Goal: Transaction & Acquisition: Purchase product/service

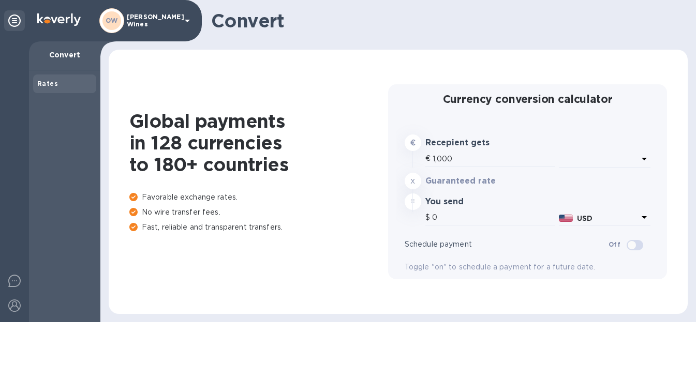
type input "1,173.6"
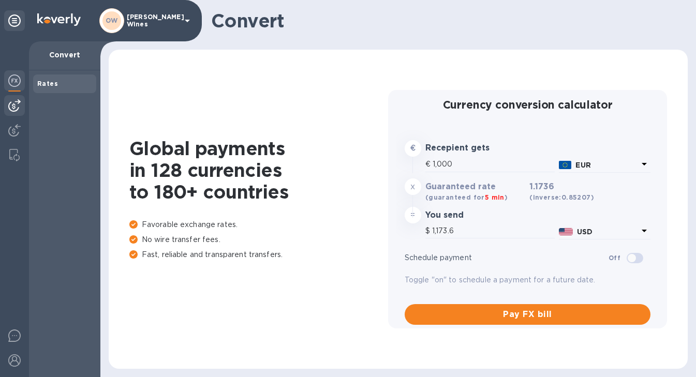
click at [9, 107] on img at bounding box center [14, 105] width 12 height 12
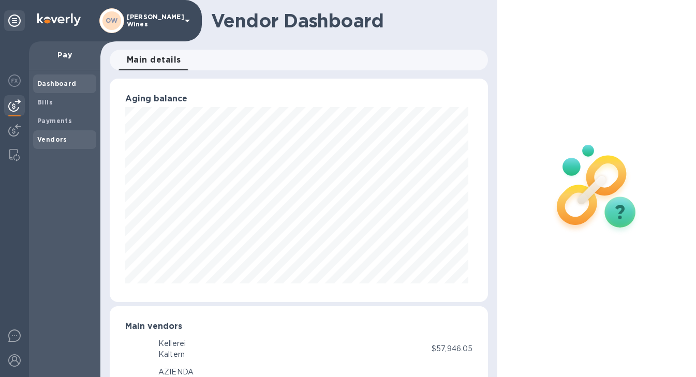
scroll to position [224, 374]
click at [46, 137] on b "Vendors" at bounding box center [52, 140] width 30 height 8
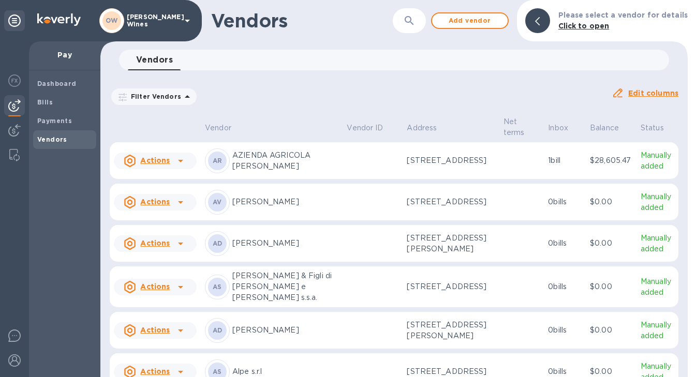
click at [409, 23] on icon "button" at bounding box center [409, 20] width 12 height 12
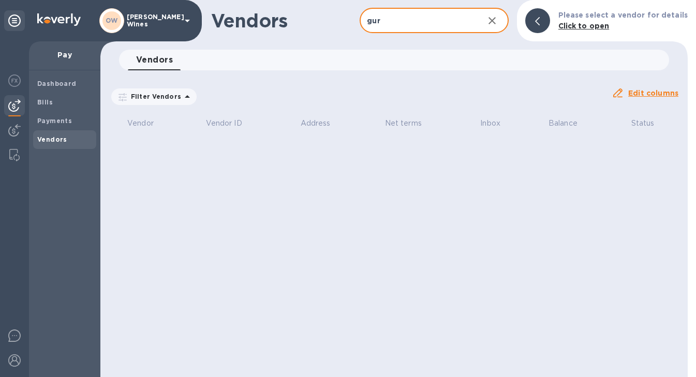
type input "[PERSON_NAME]"
drag, startPoint x: 410, startPoint y: 22, endPoint x: 347, endPoint y: 20, distance: 62.6
click at [347, 20] on div "Vendors [PERSON_NAME] ​ Add vendor Please select a vendor for details Click to …" at bounding box center [393, 20] width 587 height 41
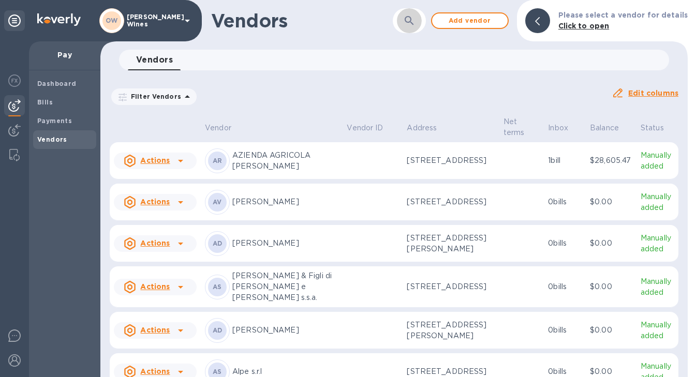
click at [407, 29] on button "button" at bounding box center [409, 20] width 25 height 25
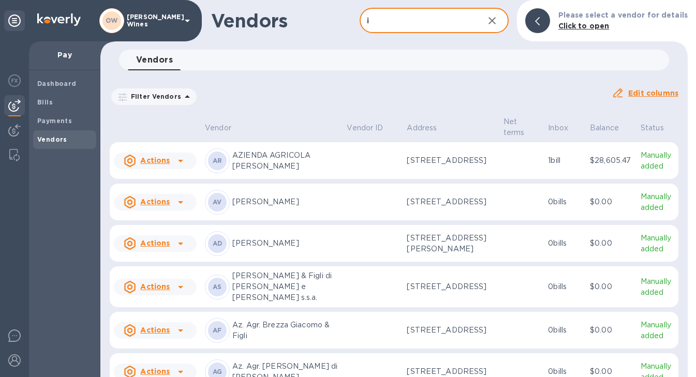
type input "i clivi"
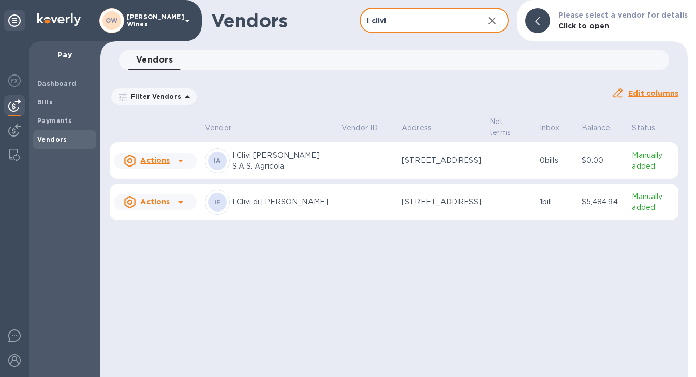
click at [267, 204] on p "I Clivi di [PERSON_NAME]" at bounding box center [282, 202] width 101 height 11
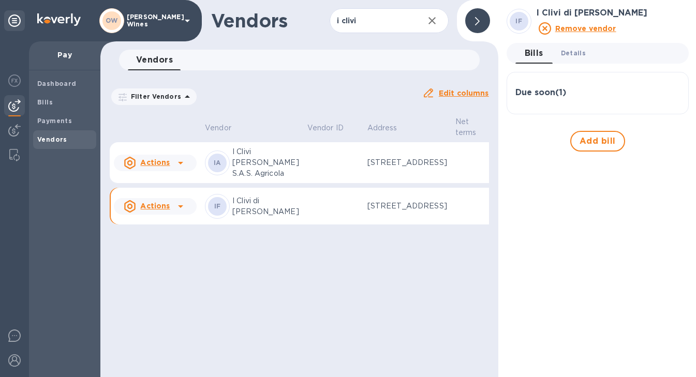
click at [581, 59] on button "Details 0" at bounding box center [573, 53] width 41 height 21
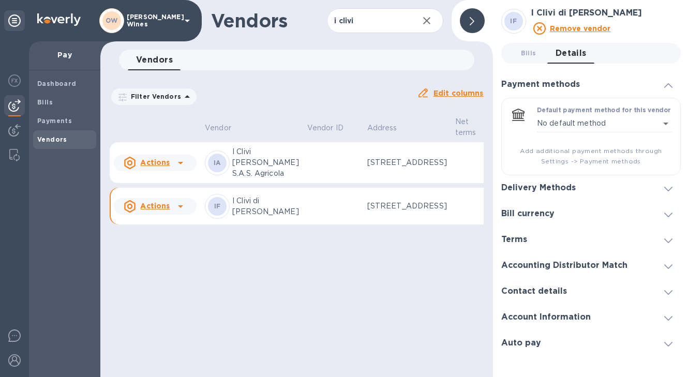
click at [668, 189] on icon at bounding box center [668, 189] width 8 height 5
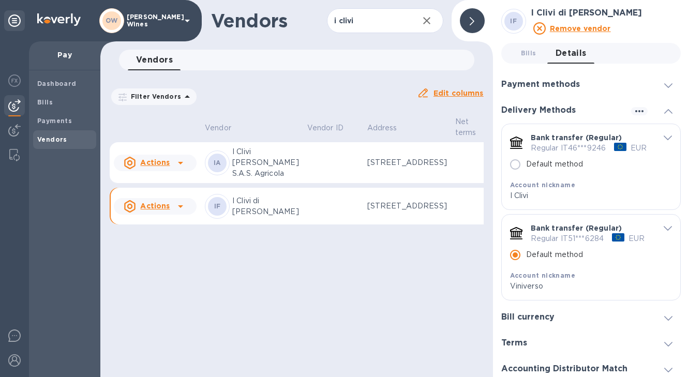
click at [252, 177] on p "I Clivi [PERSON_NAME] S.A.S. Agricola" at bounding box center [265, 162] width 67 height 33
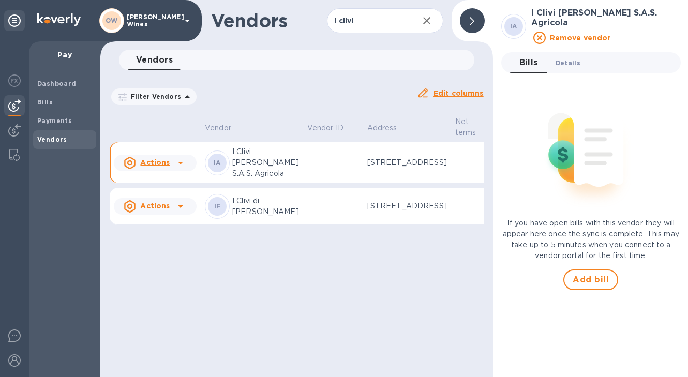
click at [567, 59] on span "Details 0" at bounding box center [568, 62] width 25 height 11
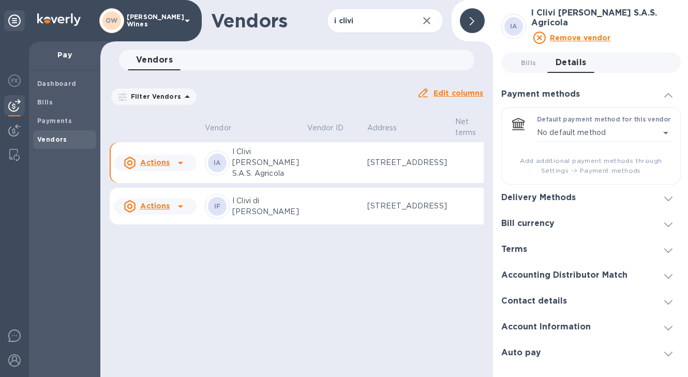
click at [668, 197] on icon at bounding box center [668, 199] width 8 height 5
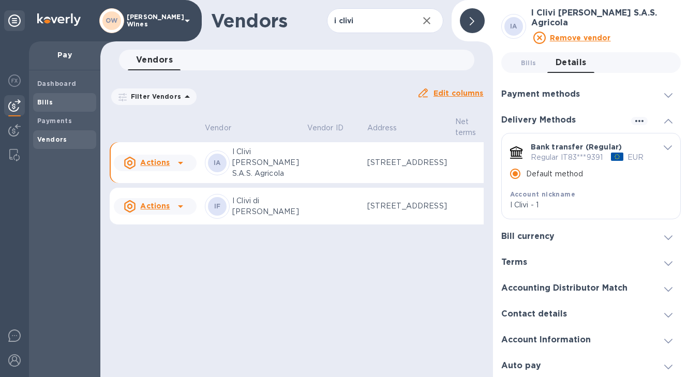
click at [34, 99] on div "Bills" at bounding box center [64, 102] width 63 height 19
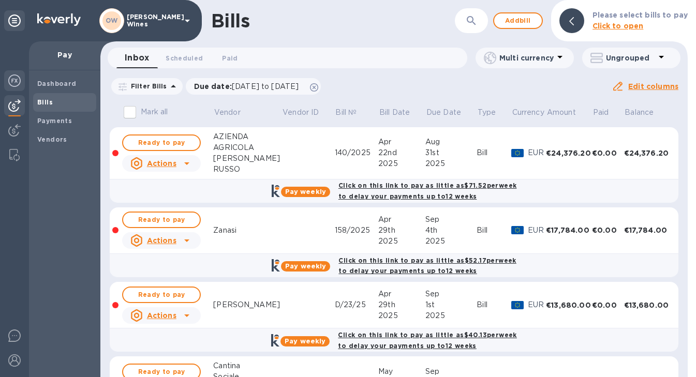
click at [18, 83] on img at bounding box center [14, 81] width 12 height 12
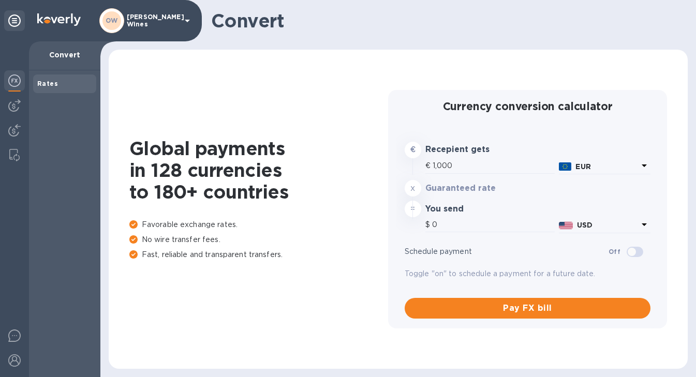
type input "1,173.4"
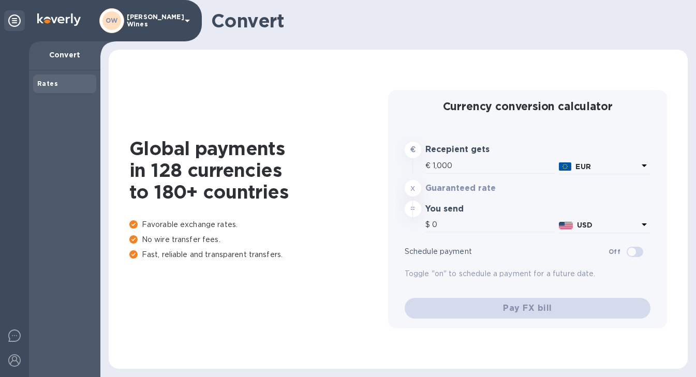
type input "1,173.4"
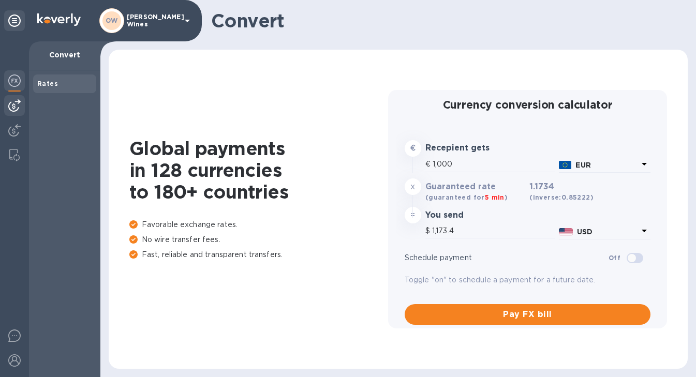
click at [16, 102] on img at bounding box center [14, 105] width 12 height 12
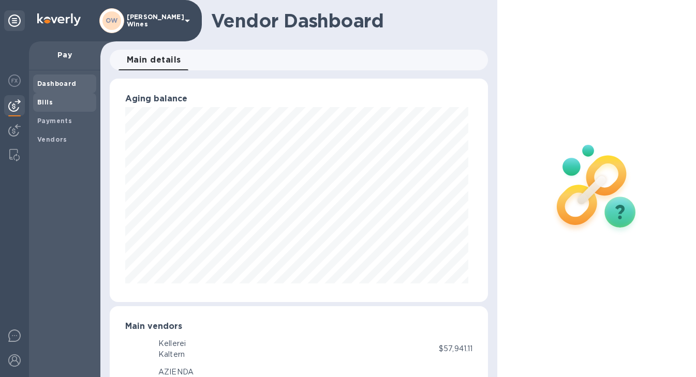
scroll to position [224, 374]
click at [57, 103] on span "Bills" at bounding box center [64, 102] width 55 height 10
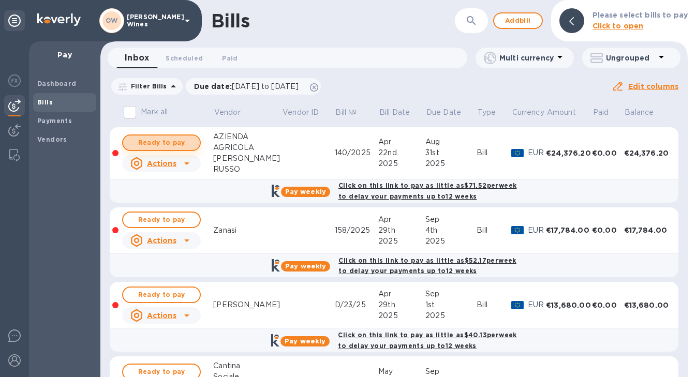
click at [161, 143] on span "Ready to pay" at bounding box center [161, 143] width 60 height 12
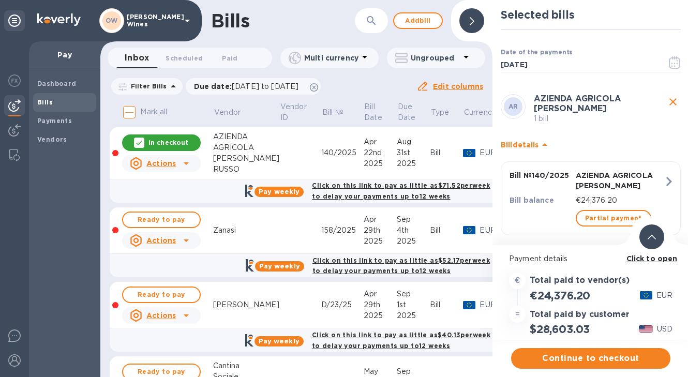
click at [661, 259] on b "Click to open" at bounding box center [652, 259] width 51 height 8
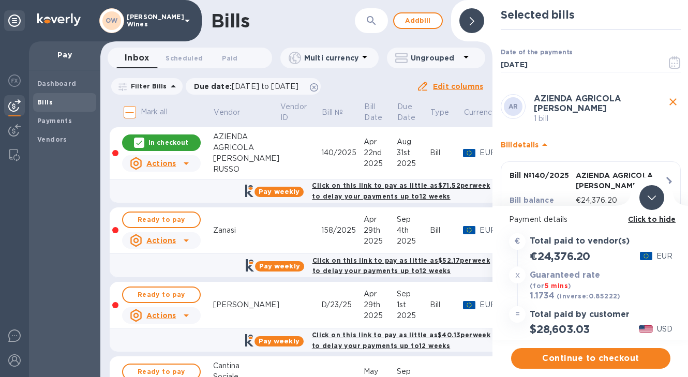
click at [658, 219] on b "Click to hide" at bounding box center [652, 219] width 48 height 8
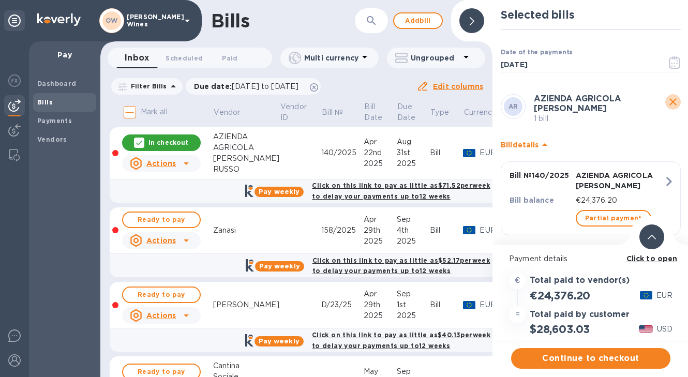
click at [671, 99] on icon "close" at bounding box center [673, 101] width 7 height 7
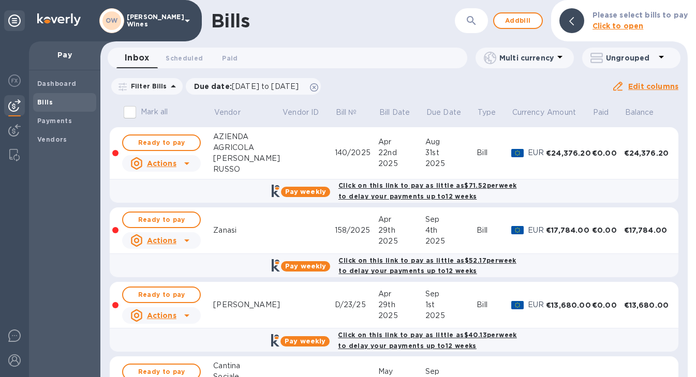
click at [240, 156] on div "GIUSEPPE" at bounding box center [247, 158] width 68 height 11
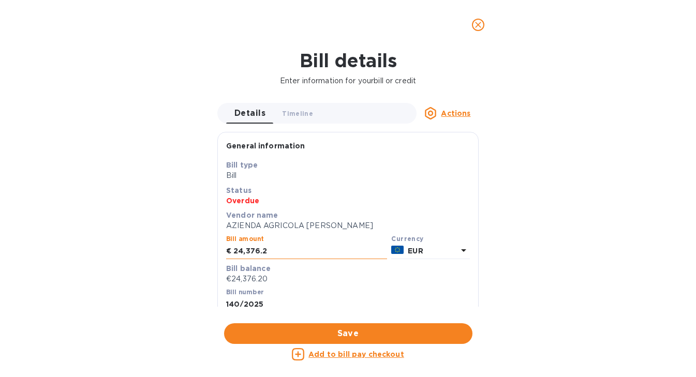
click at [274, 249] on input "24,376.2" at bounding box center [310, 252] width 154 height 16
type input "24,367.20"
click at [326, 336] on span "Save" at bounding box center [348, 334] width 232 height 12
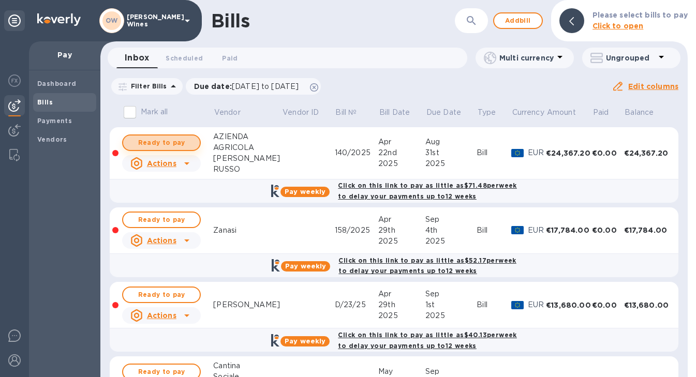
click at [185, 143] on span "Ready to pay" at bounding box center [161, 143] width 60 height 12
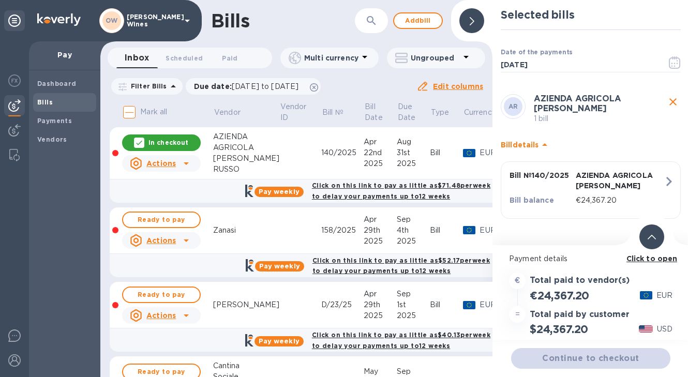
click at [662, 258] on b "Click to open" at bounding box center [652, 259] width 51 height 8
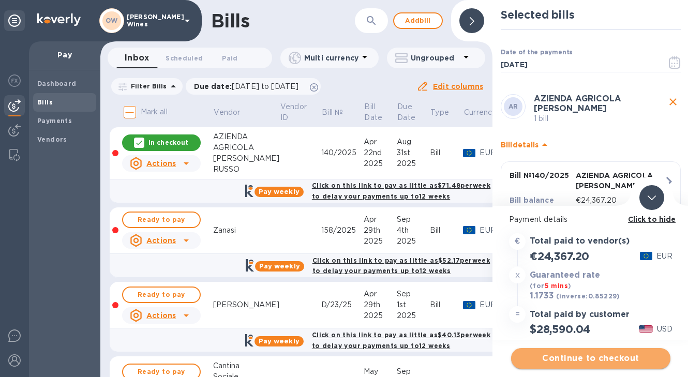
click at [618, 355] on span "Continue to checkout" at bounding box center [590, 358] width 143 height 12
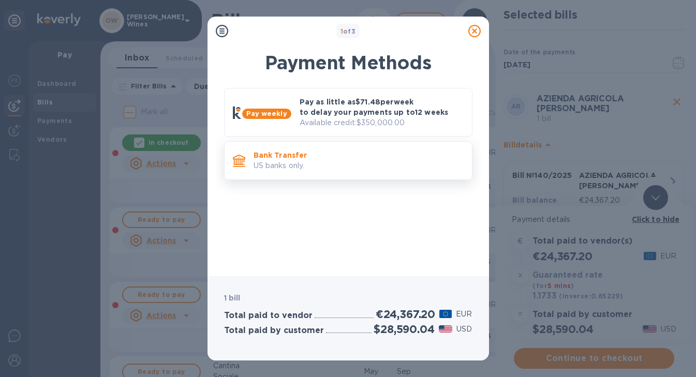
click at [289, 162] on p "US banks only." at bounding box center [359, 165] width 210 height 11
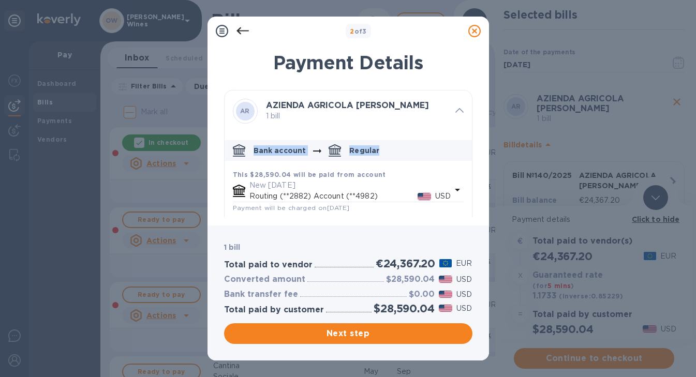
drag, startPoint x: 468, startPoint y: 124, endPoint x: 466, endPoint y: 155, distance: 31.6
click at [466, 158] on div "AR AZIENDA AGRICOLA GIUSEPPE RUSSO 1 bill Bank account Regular This $28,590.04 …" at bounding box center [348, 205] width 248 height 230
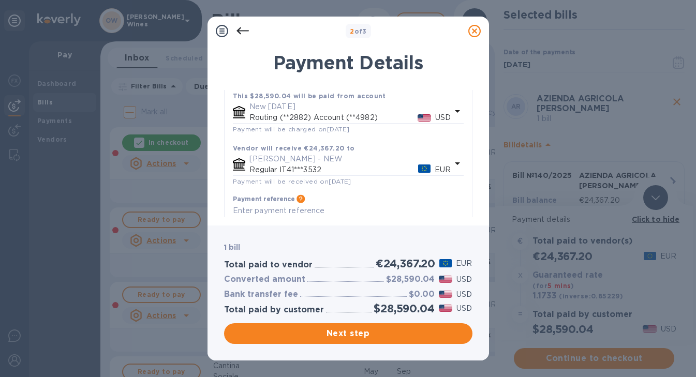
scroll to position [103, 0]
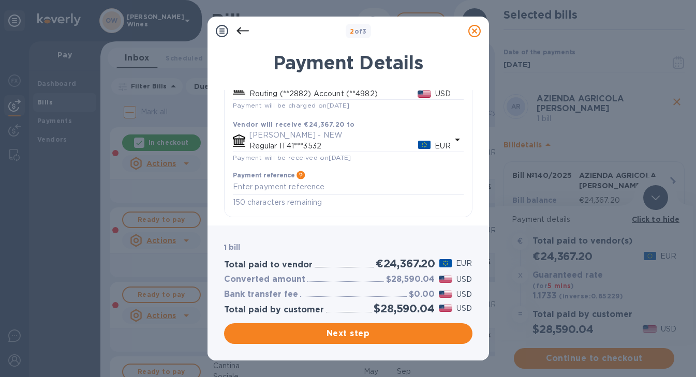
drag, startPoint x: 468, startPoint y: 154, endPoint x: 468, endPoint y: 171, distance: 17.1
click at [468, 171] on div "AR AZIENDA AGRICOLA GIUSEPPE RUSSO 1 bill Bank account Regular This $28,590.04 …" at bounding box center [348, 103] width 248 height 230
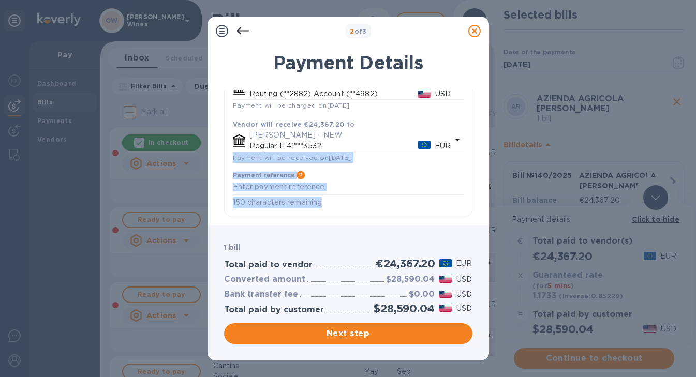
drag, startPoint x: 468, startPoint y: 171, endPoint x: 468, endPoint y: 130, distance: 40.4
click at [468, 130] on div "AR AZIENDA AGRICOLA GIUSEPPE RUSSO 1 bill Bank account Regular This $28,590.04 …" at bounding box center [348, 103] width 248 height 230
drag, startPoint x: 472, startPoint y: 190, endPoint x: 469, endPoint y: 154, distance: 36.8
click at [469, 154] on div "Payment Details AR AZIENDA AGRICOLA GIUSEPPE RUSSO 1 bill Bank account Regular …" at bounding box center [347, 132] width 281 height 186
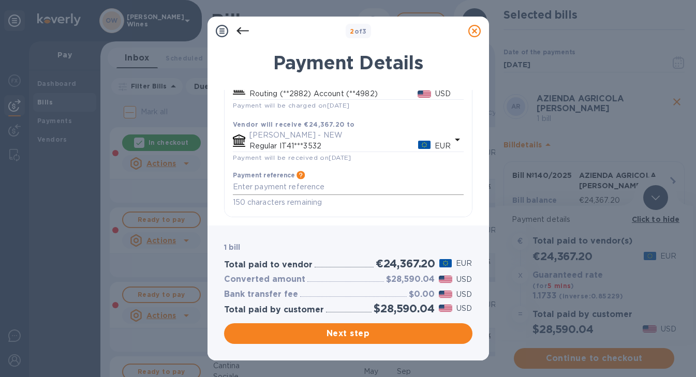
click at [400, 183] on textarea "default-method" at bounding box center [348, 187] width 231 height 9
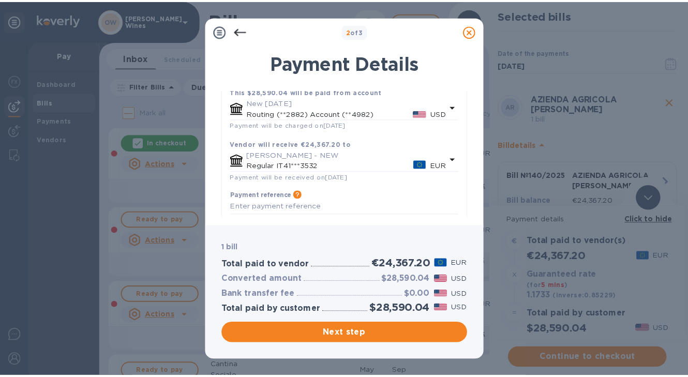
scroll to position [82, 0]
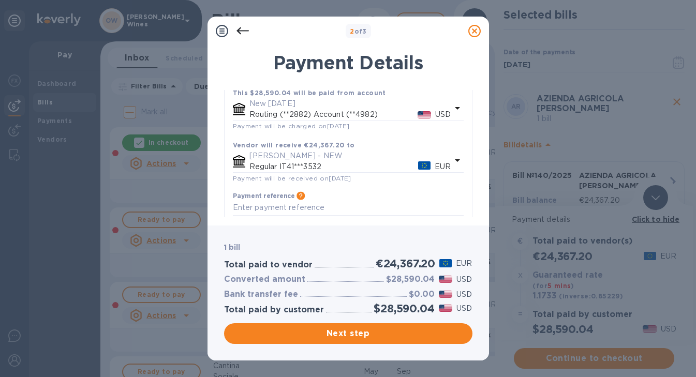
click at [240, 28] on icon at bounding box center [242, 30] width 12 height 7
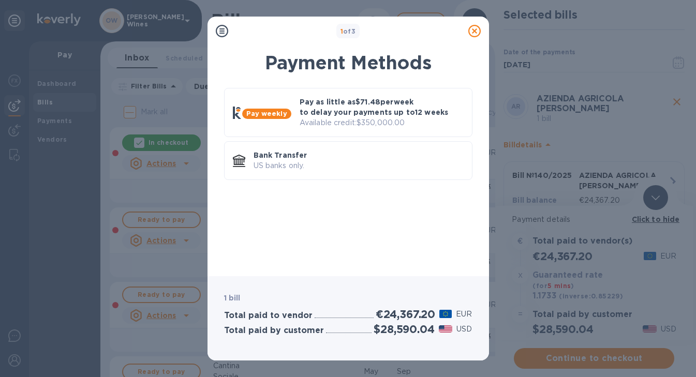
click at [472, 34] on icon at bounding box center [474, 31] width 12 height 12
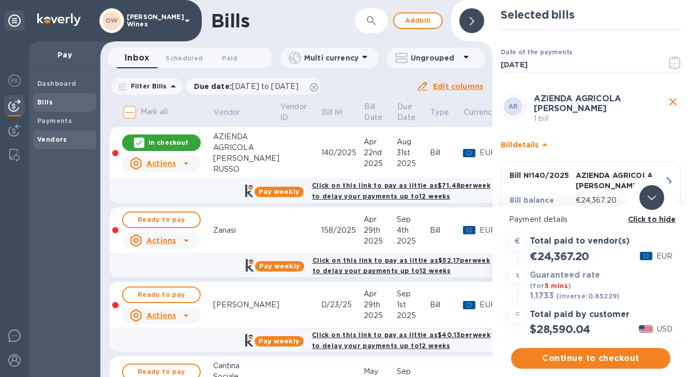
click at [53, 138] on b "Vendors" at bounding box center [52, 140] width 30 height 8
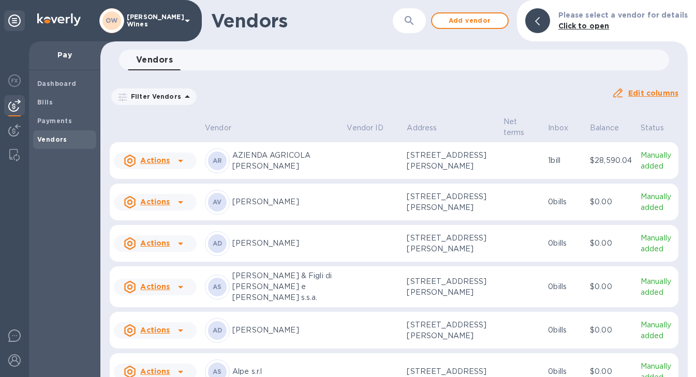
click at [422, 23] on button "button" at bounding box center [409, 20] width 25 height 25
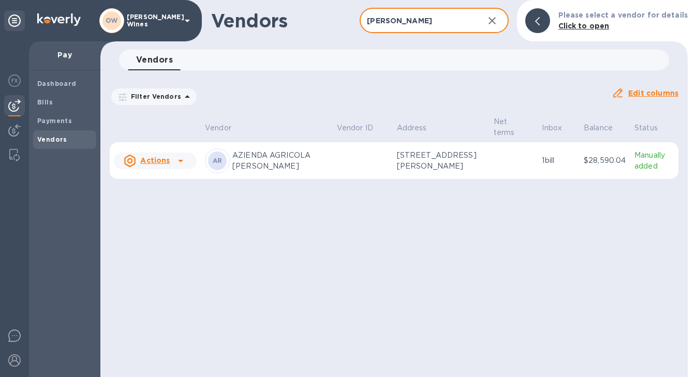
type input "russo"
click at [280, 180] on td "AR AZIENDA AGRICOLA GIUSEPPE RUSSO" at bounding box center [267, 160] width 132 height 37
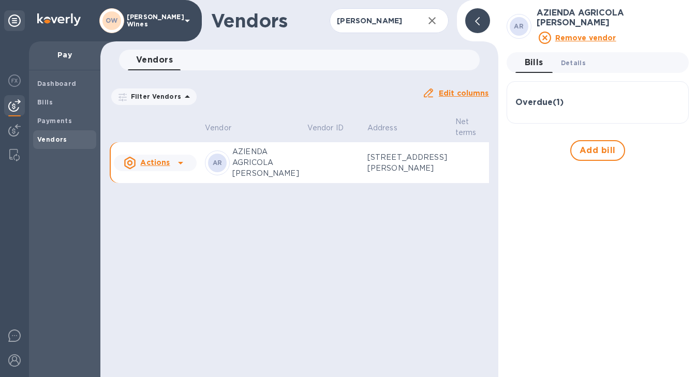
click at [570, 65] on span "Details 0" at bounding box center [573, 62] width 25 height 11
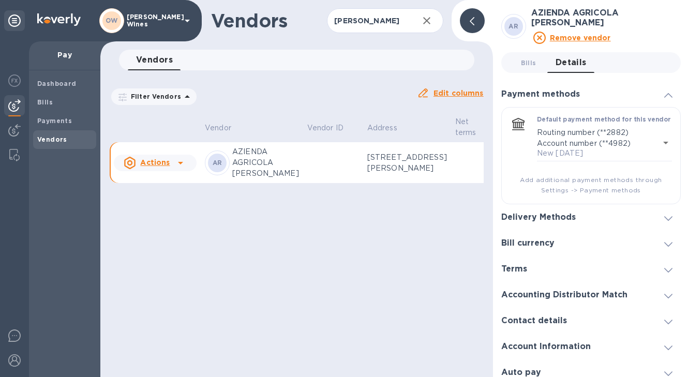
scroll to position [8, 0]
click at [664, 216] on icon at bounding box center [668, 218] width 8 height 5
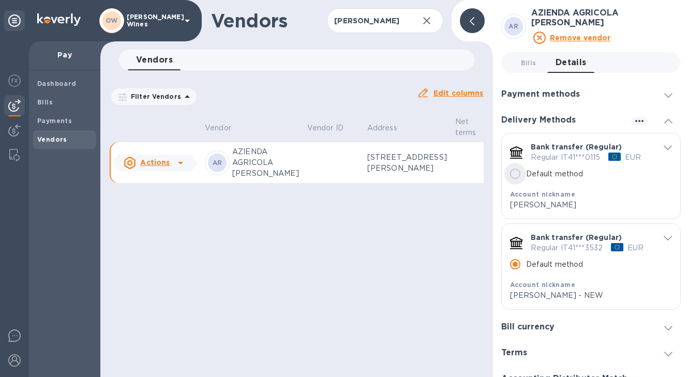
click at [515, 172] on input "Default method" at bounding box center [515, 174] width 22 height 22
radio input "true"
click at [40, 98] on b "Bills" at bounding box center [45, 102] width 16 height 8
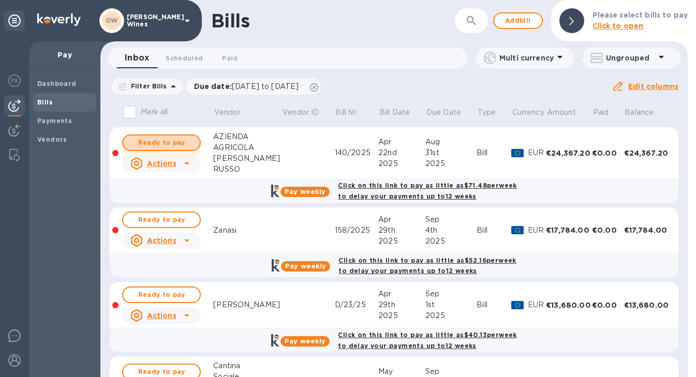
click at [166, 140] on span "Ready to pay" at bounding box center [161, 143] width 60 height 12
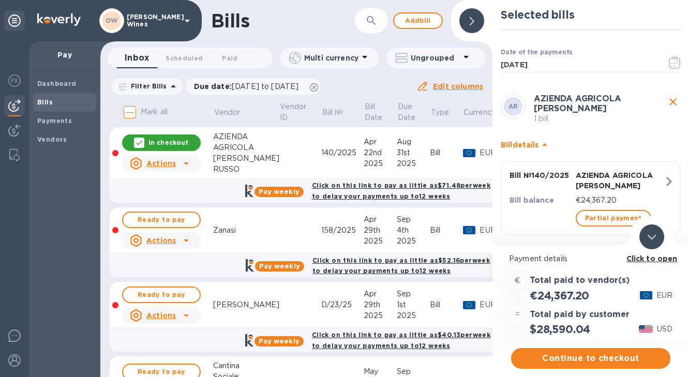
click at [646, 258] on b "Click to open" at bounding box center [652, 259] width 51 height 8
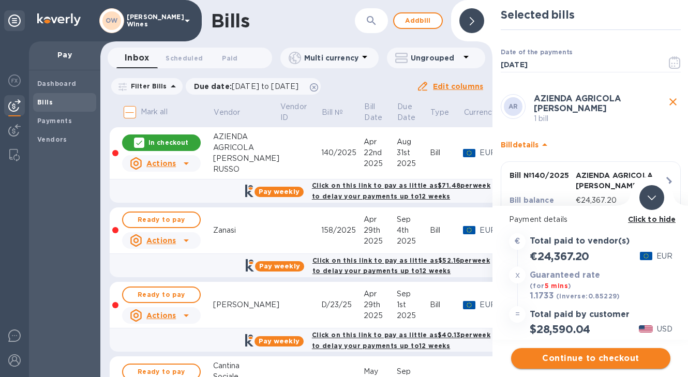
click at [598, 355] on span "Continue to checkout" at bounding box center [590, 358] width 143 height 12
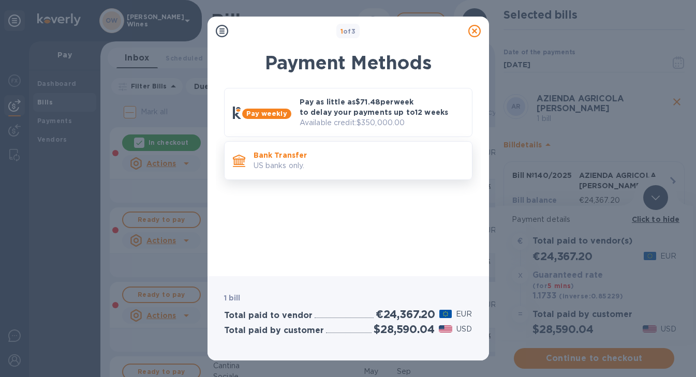
click at [328, 166] on p "US banks only." at bounding box center [359, 165] width 210 height 11
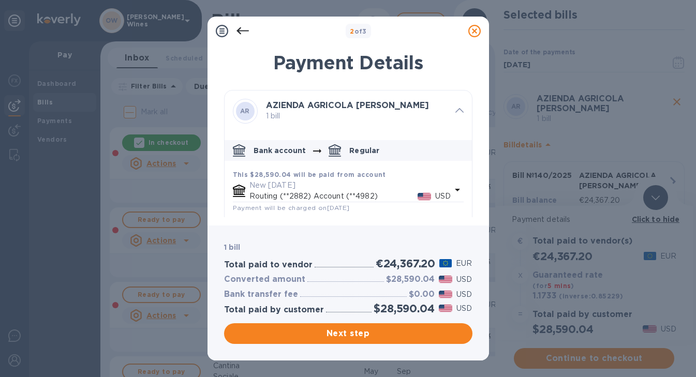
scroll to position [103, 0]
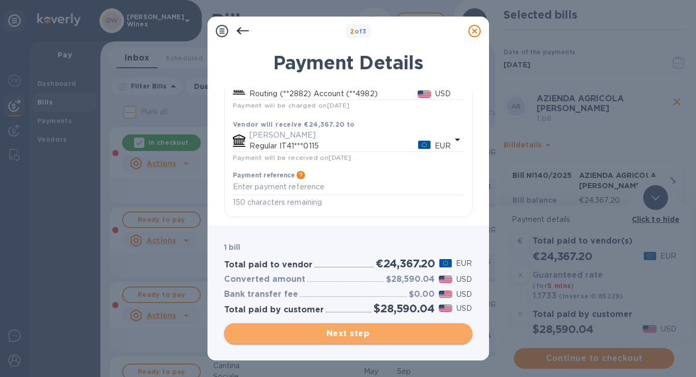
click at [340, 340] on button "Next step" at bounding box center [348, 333] width 248 height 21
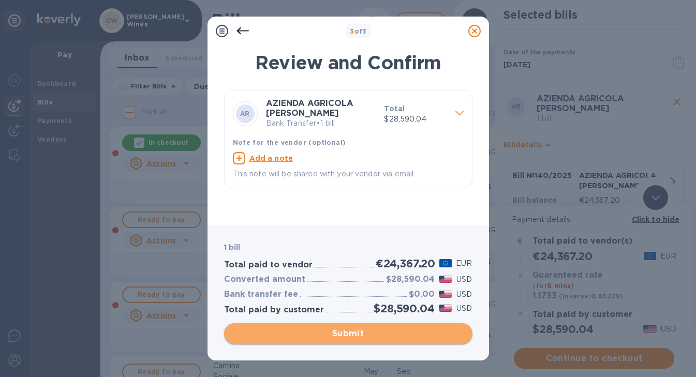
click at [365, 333] on span "Submit" at bounding box center [348, 334] width 232 height 12
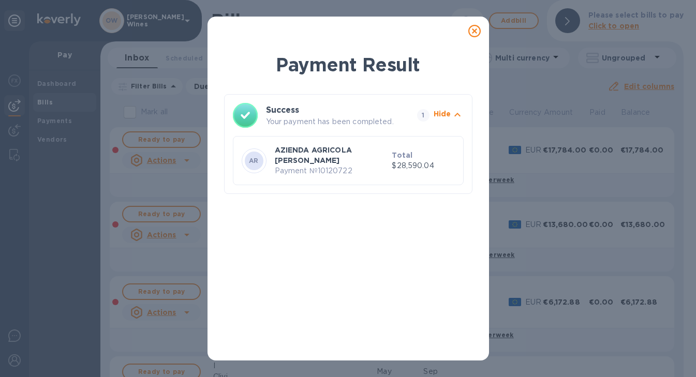
click at [473, 28] on icon at bounding box center [474, 31] width 12 height 12
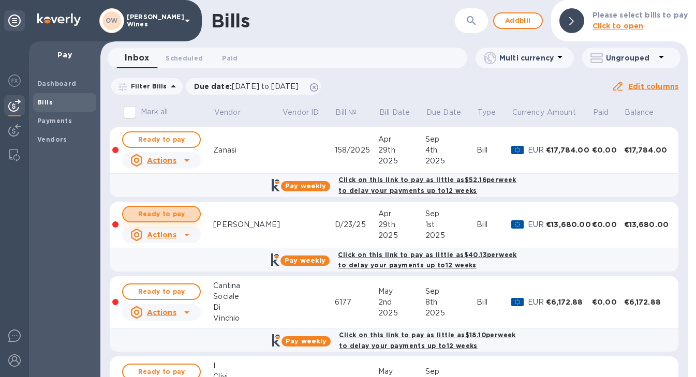
click at [154, 214] on span "Ready to pay" at bounding box center [161, 214] width 60 height 12
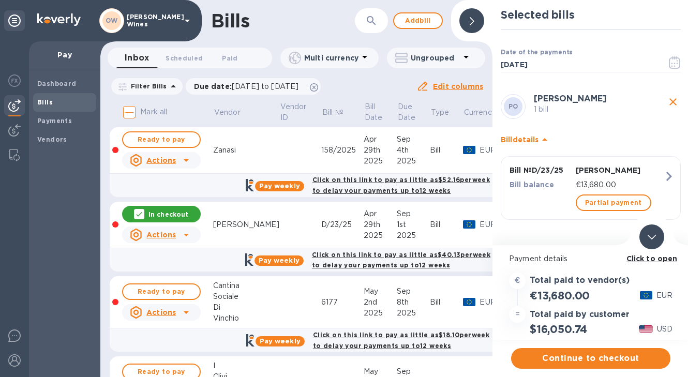
click at [655, 260] on b "Click to open" at bounding box center [652, 259] width 51 height 8
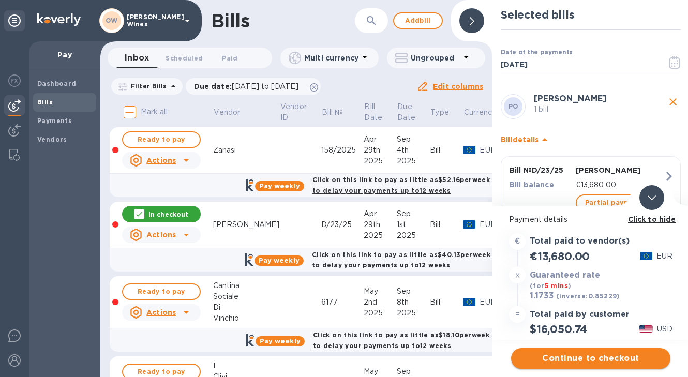
click at [604, 358] on span "Continue to checkout" at bounding box center [590, 358] width 143 height 12
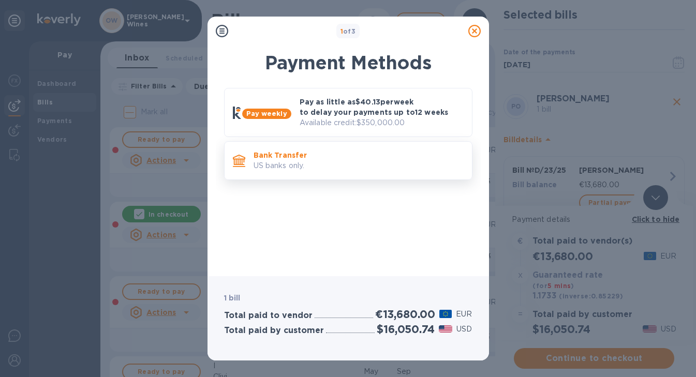
click at [349, 161] on p "US banks only." at bounding box center [359, 165] width 210 height 11
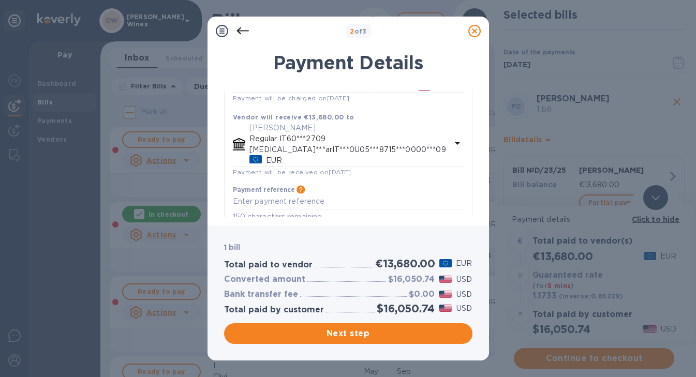
scroll to position [114, 0]
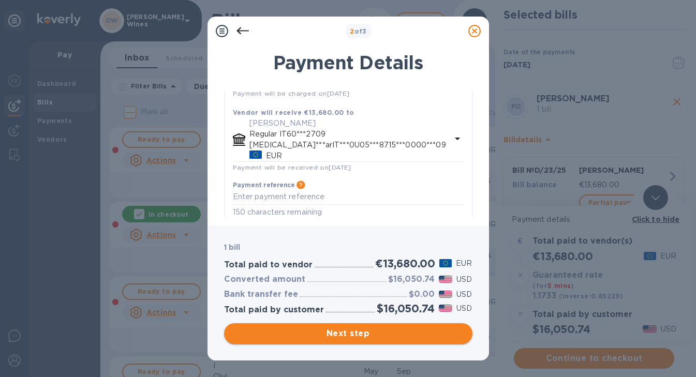
click at [372, 334] on span "Next step" at bounding box center [348, 334] width 232 height 12
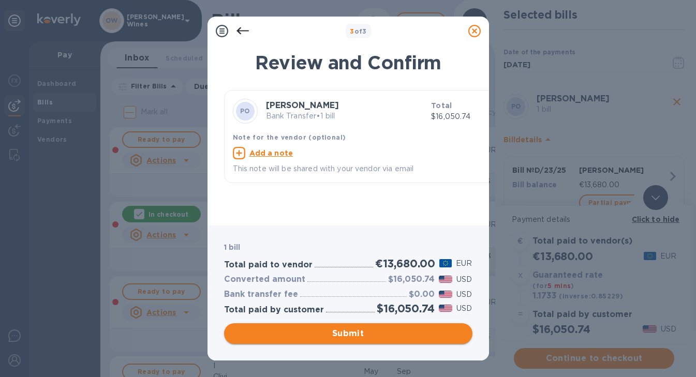
click at [372, 334] on span "Submit" at bounding box center [348, 334] width 232 height 12
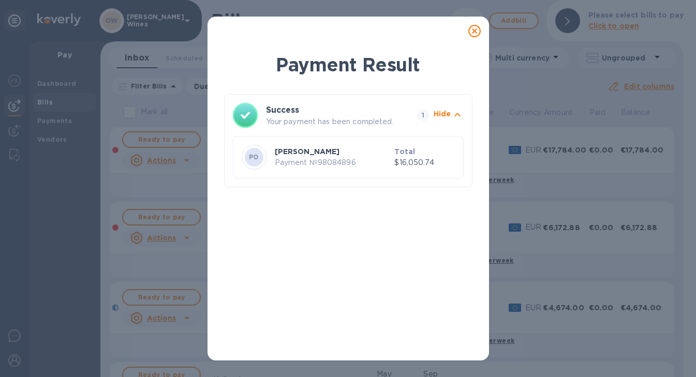
click at [477, 30] on icon at bounding box center [474, 31] width 12 height 12
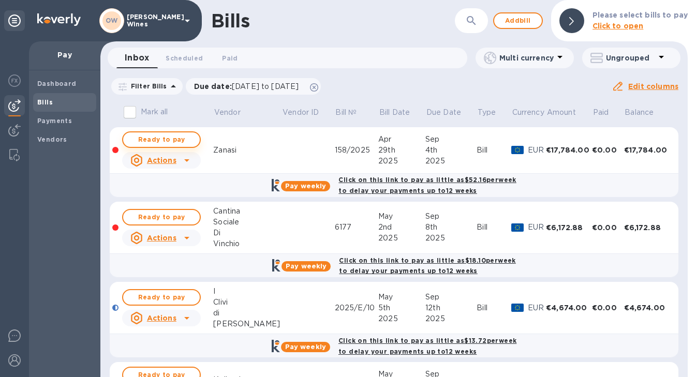
click at [162, 138] on span "Ready to pay" at bounding box center [161, 139] width 60 height 12
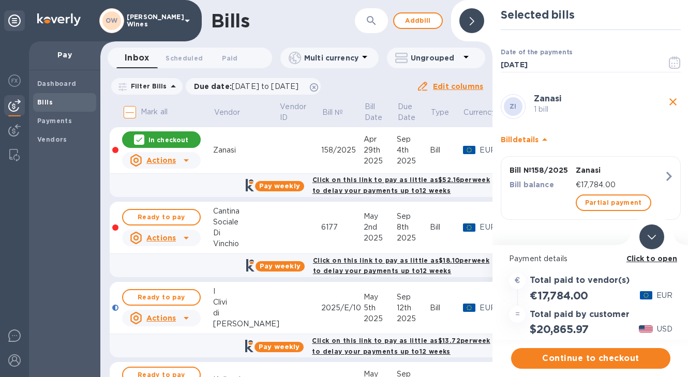
click at [667, 257] on b "Click to open" at bounding box center [652, 259] width 51 height 8
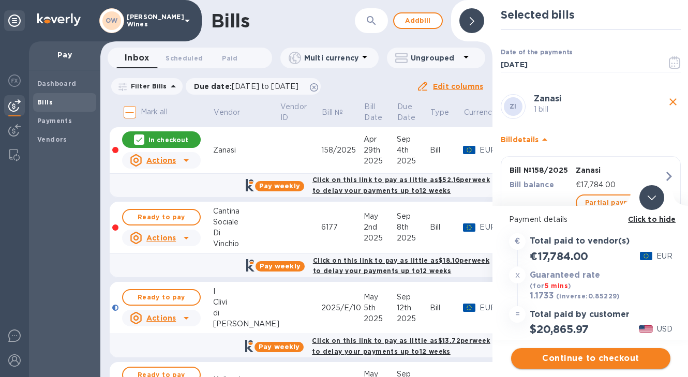
click at [622, 356] on span "Continue to checkout" at bounding box center [590, 358] width 143 height 12
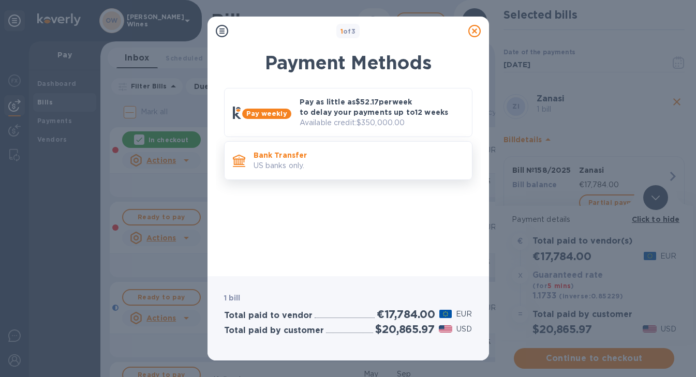
click at [286, 167] on p "US banks only." at bounding box center [359, 165] width 210 height 11
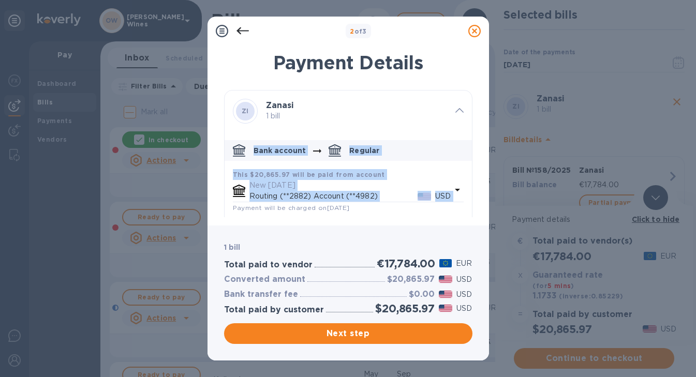
drag, startPoint x: 468, startPoint y: 130, endPoint x: 466, endPoint y: 192, distance: 61.6
click at [466, 192] on div "ZI Zanasi 1 bill Bank account Regular This $20,865.97 will be paid from account…" at bounding box center [348, 210] width 248 height 241
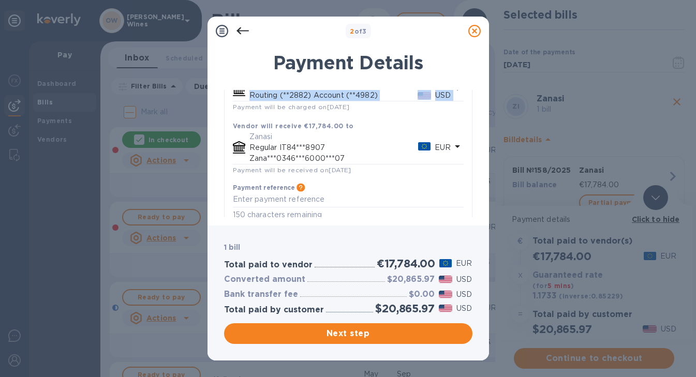
scroll to position [100, 0]
click at [410, 334] on span "Next step" at bounding box center [348, 334] width 232 height 12
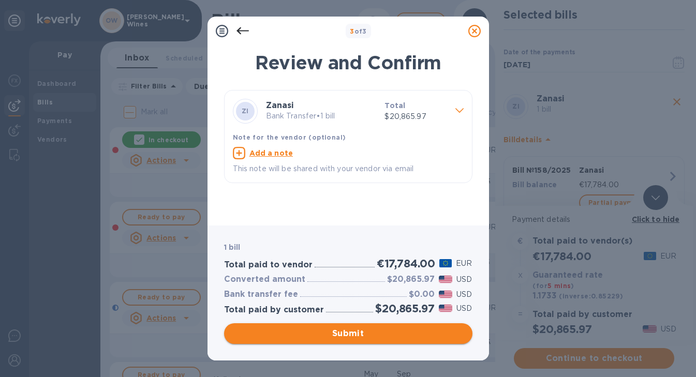
click at [370, 335] on span "Submit" at bounding box center [348, 334] width 232 height 12
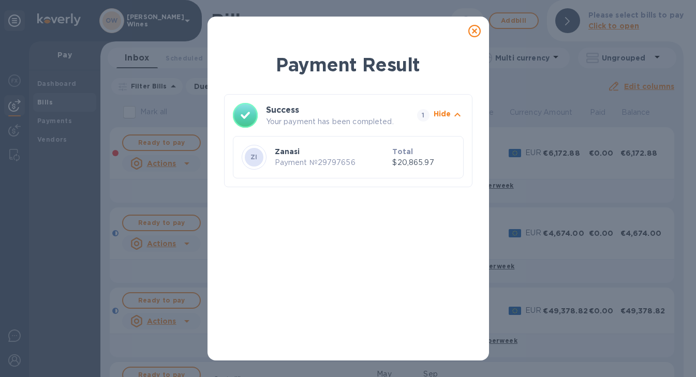
click at [479, 32] on icon at bounding box center [474, 31] width 12 height 12
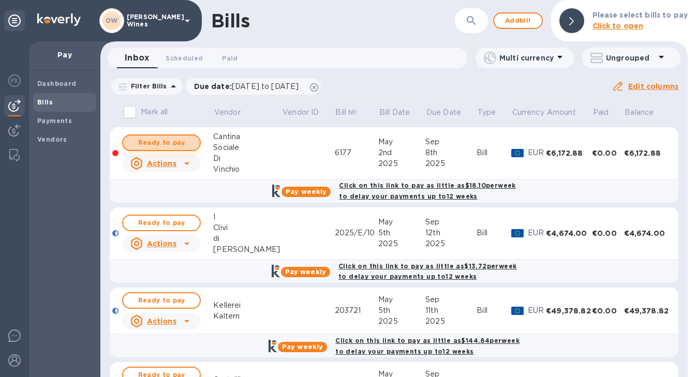
click at [153, 139] on span "Ready to pay" at bounding box center [161, 143] width 60 height 12
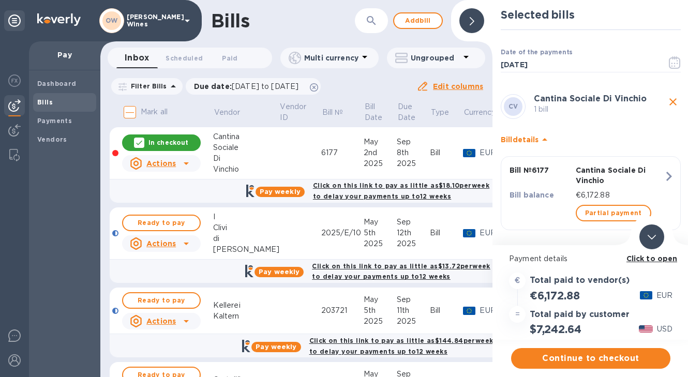
click at [637, 259] on b "Click to open" at bounding box center [652, 259] width 51 height 8
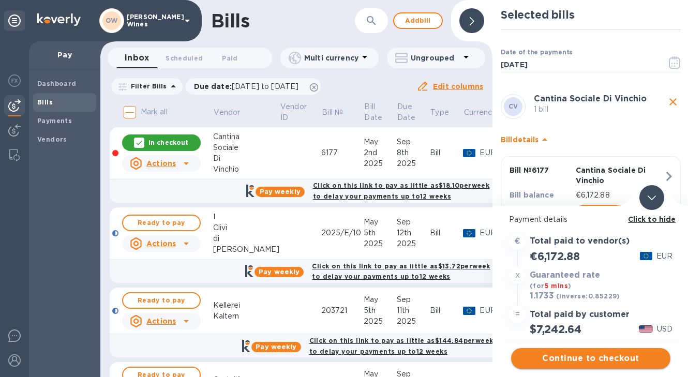
click at [593, 355] on span "Continue to checkout" at bounding box center [590, 358] width 143 height 12
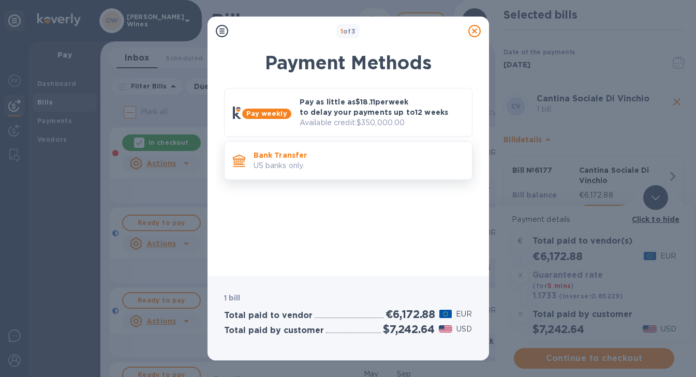
click at [338, 163] on p "US banks only." at bounding box center [359, 165] width 210 height 11
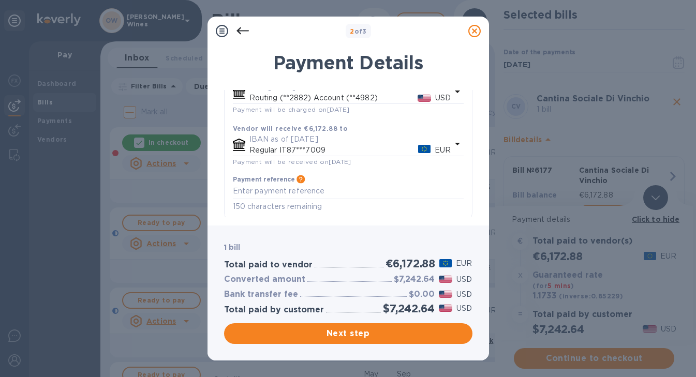
scroll to position [103, 0]
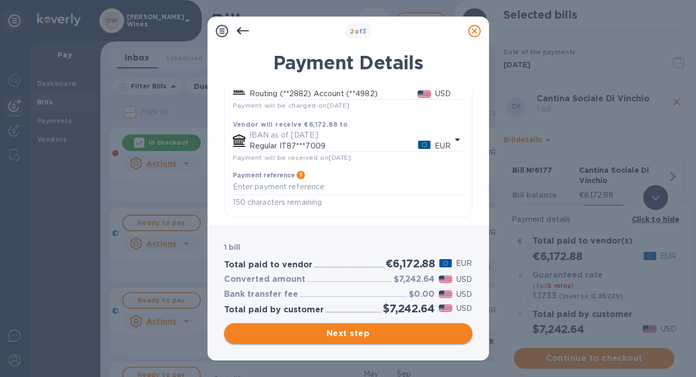
click at [377, 336] on span "Next step" at bounding box center [348, 334] width 232 height 12
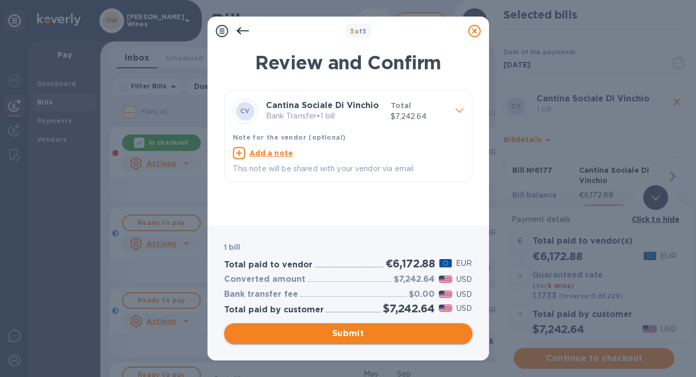
click at [417, 337] on span "Submit" at bounding box center [348, 334] width 232 height 12
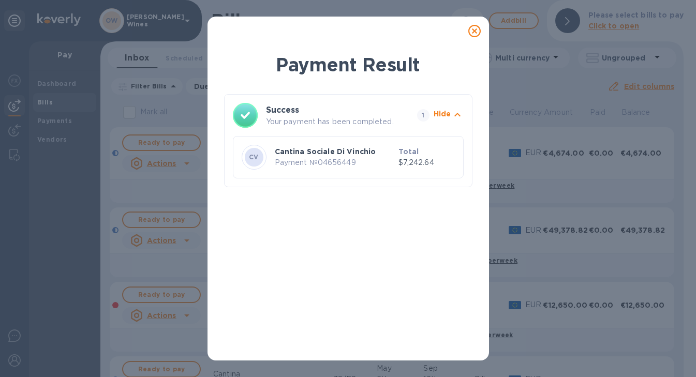
click at [476, 35] on icon at bounding box center [474, 31] width 12 height 12
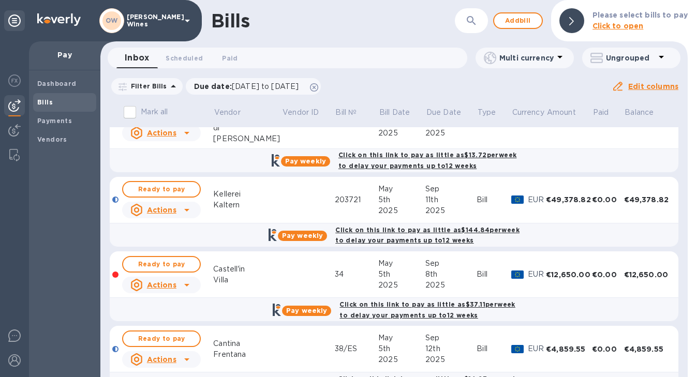
scroll to position [31, 0]
click at [166, 264] on span "Ready to pay" at bounding box center [161, 264] width 60 height 12
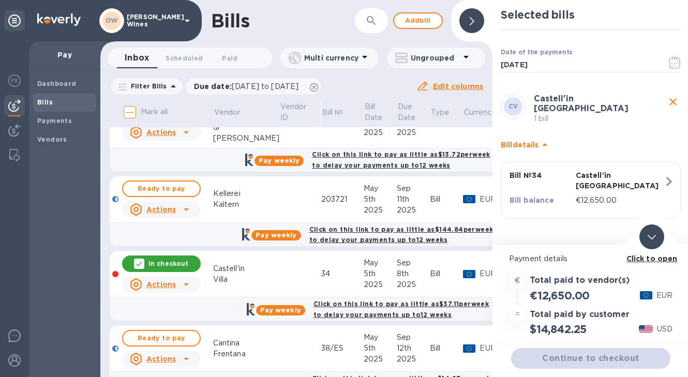
click at [645, 259] on b "Click to open" at bounding box center [652, 259] width 51 height 8
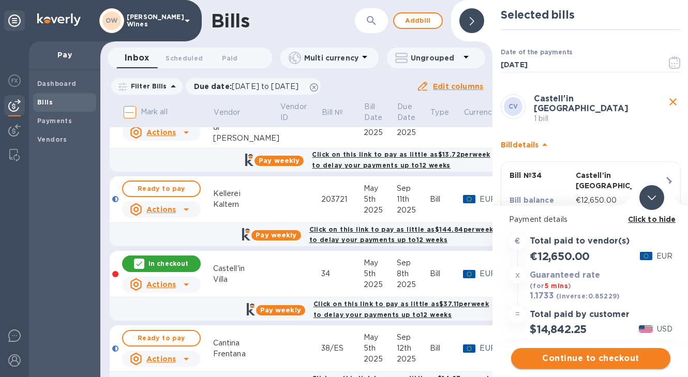
click at [608, 358] on span "Continue to checkout" at bounding box center [590, 358] width 143 height 12
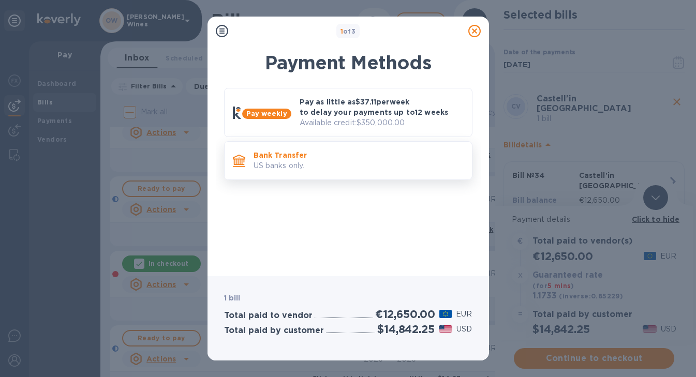
click at [311, 151] on p "Bank Transfer" at bounding box center [359, 155] width 210 height 10
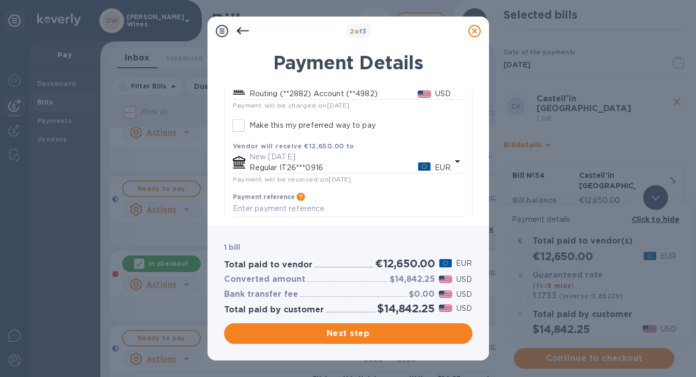
scroll to position [125, 0]
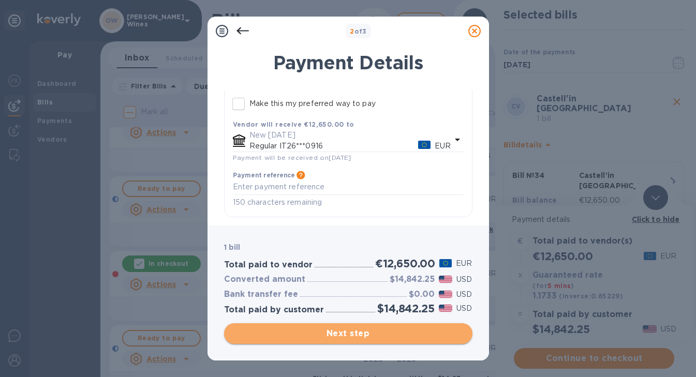
click at [397, 329] on span "Next step" at bounding box center [348, 334] width 232 height 12
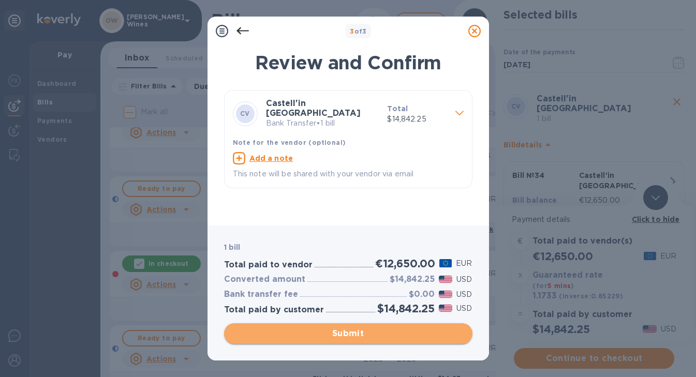
click at [332, 333] on span "Submit" at bounding box center [348, 334] width 232 height 12
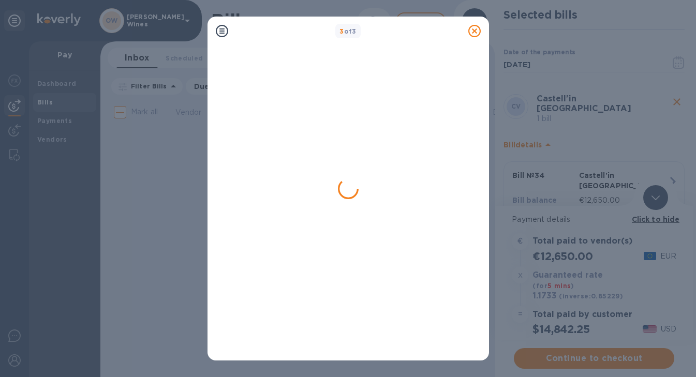
scroll to position [0, 0]
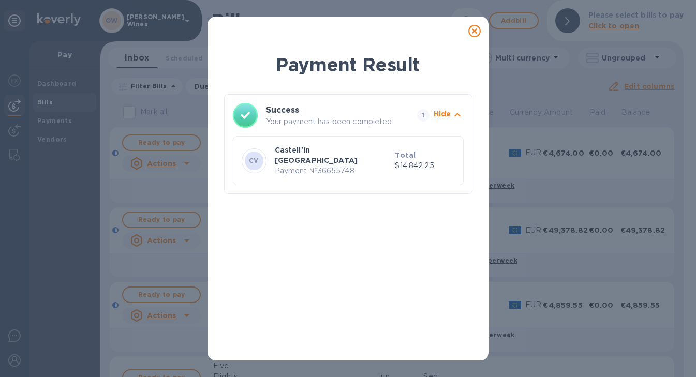
click at [473, 33] on icon at bounding box center [474, 31] width 12 height 12
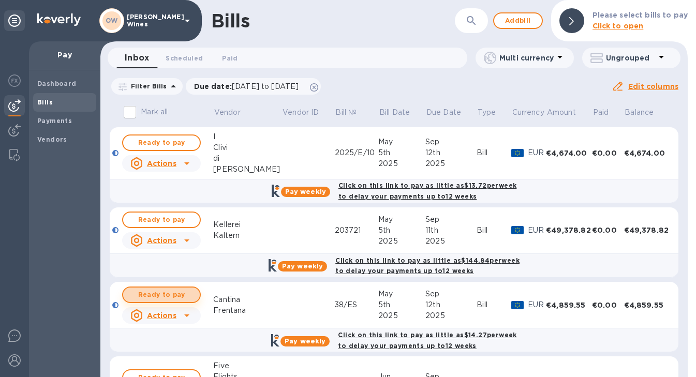
click at [171, 291] on span "Ready to pay" at bounding box center [161, 295] width 60 height 12
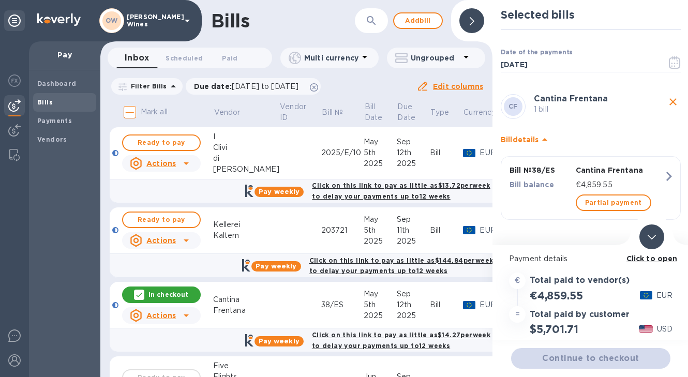
click at [653, 258] on b "Click to open" at bounding box center [652, 259] width 51 height 8
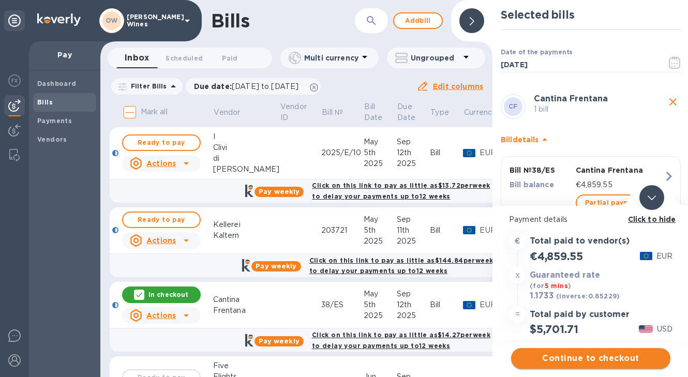
click at [609, 360] on span "Continue to checkout" at bounding box center [590, 358] width 143 height 12
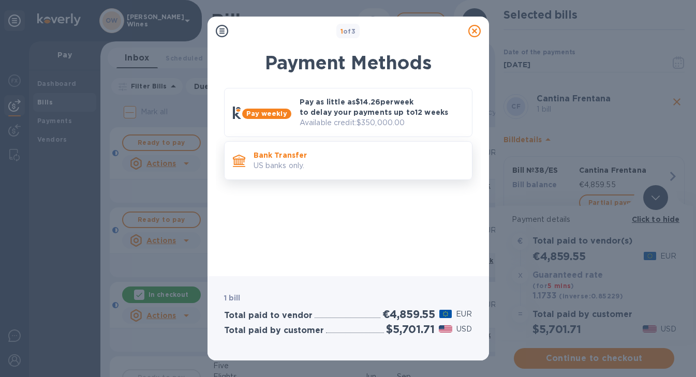
click at [295, 159] on p "Bank Transfer" at bounding box center [359, 155] width 210 height 10
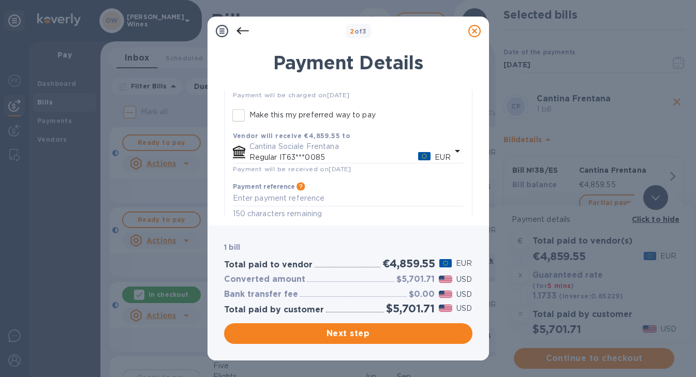
scroll to position [125, 0]
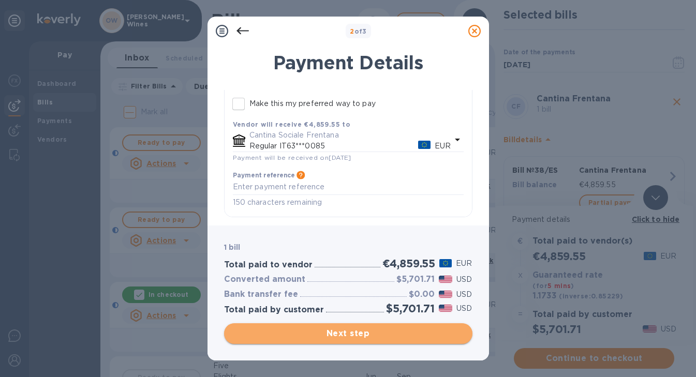
click at [356, 331] on span "Next step" at bounding box center [348, 334] width 232 height 12
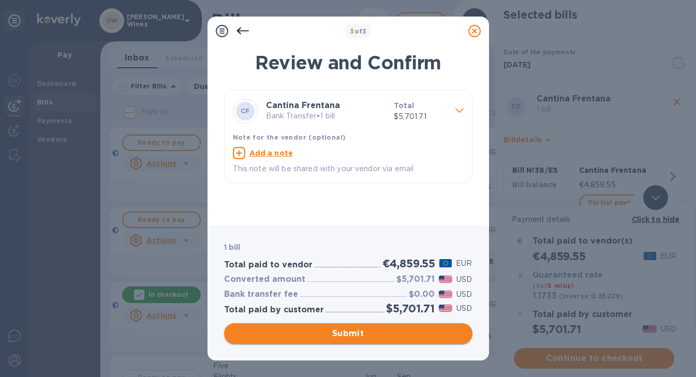
click at [356, 331] on span "Submit" at bounding box center [348, 334] width 232 height 12
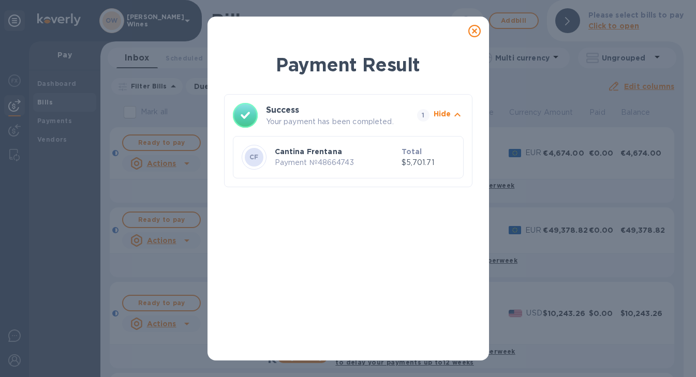
click at [475, 33] on icon at bounding box center [474, 31] width 12 height 12
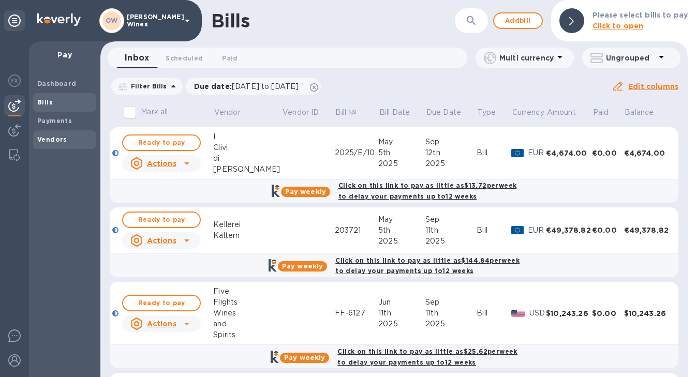
click at [56, 141] on b "Vendors" at bounding box center [52, 140] width 30 height 8
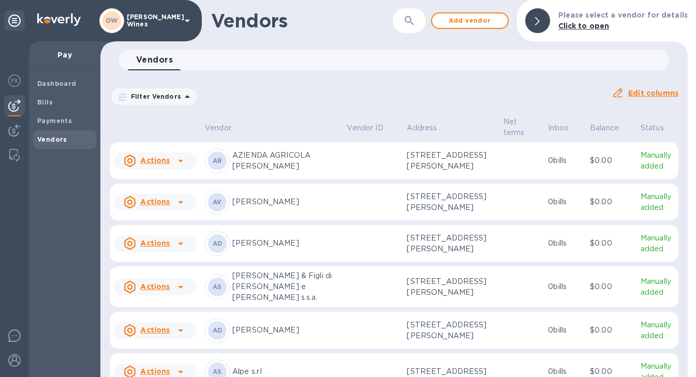
click at [410, 21] on icon "button" at bounding box center [409, 20] width 12 height 12
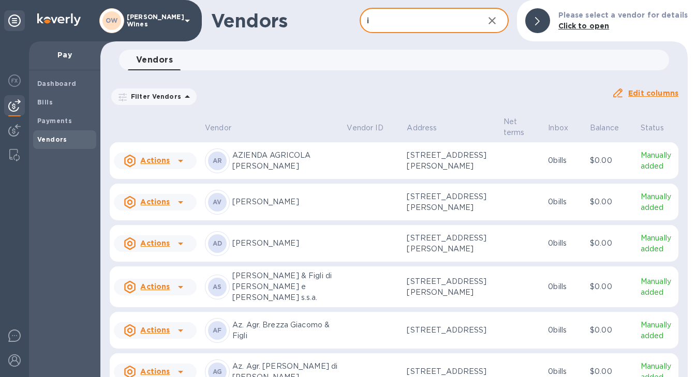
type input "i clivi"
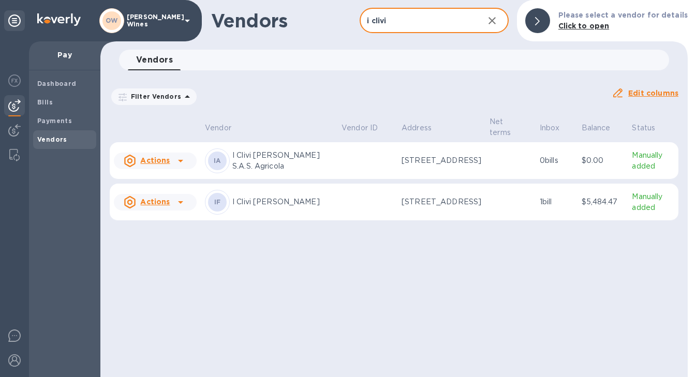
click at [278, 160] on p "I Clivi Mario Zanusso S.A.S. Agricola" at bounding box center [282, 161] width 101 height 22
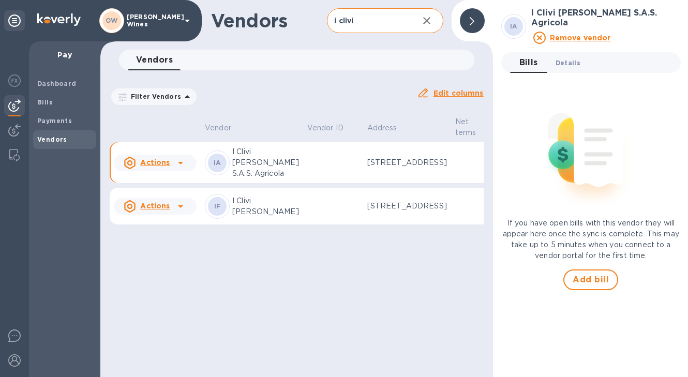
click at [563, 57] on span "Details 0" at bounding box center [568, 62] width 25 height 11
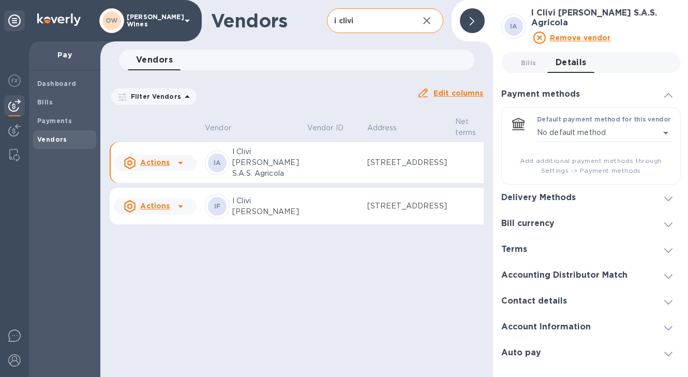
click at [667, 194] on span at bounding box center [668, 199] width 8 height 10
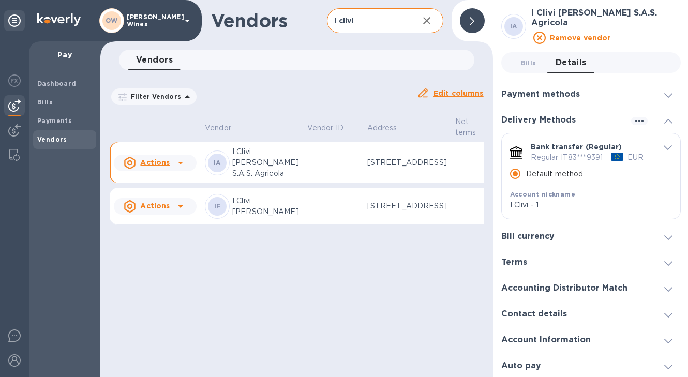
click at [471, 22] on icon at bounding box center [472, 21] width 5 height 8
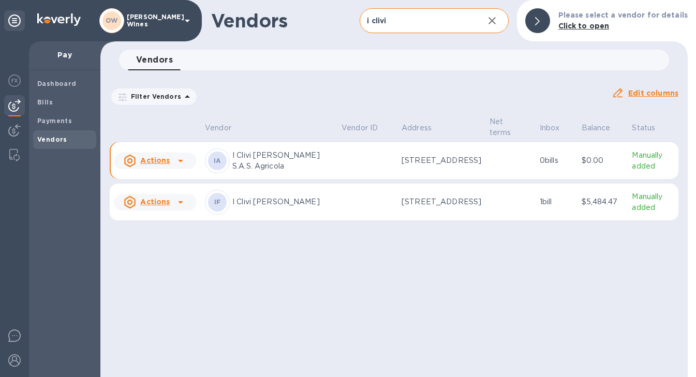
click at [184, 162] on icon at bounding box center [180, 161] width 12 height 12
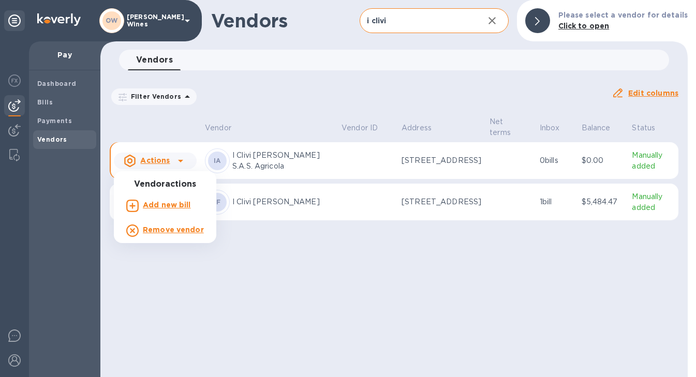
click at [169, 206] on b "Add new bill" at bounding box center [167, 205] width 48 height 8
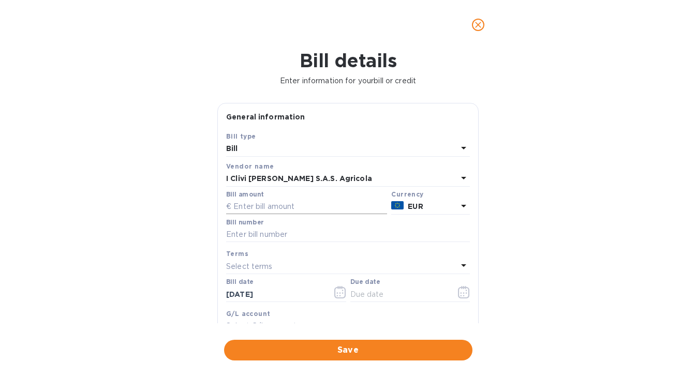
click at [266, 210] on input "text" at bounding box center [306, 207] width 161 height 16
type input "9,222.60"
click at [247, 237] on input "text" at bounding box center [348, 235] width 244 height 16
type input "2025/E/26"
drag, startPoint x: 274, startPoint y: 295, endPoint x: 207, endPoint y: 296, distance: 66.7
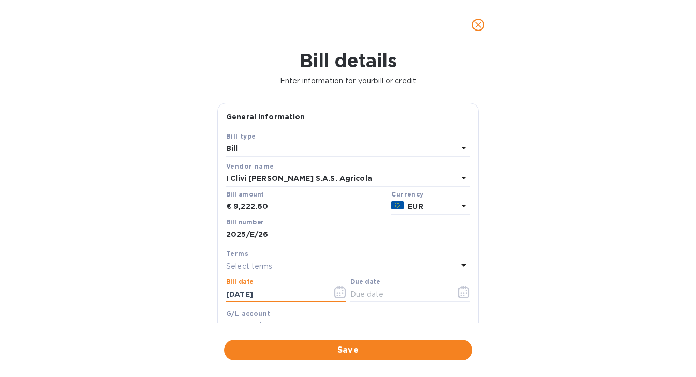
click at [207, 296] on div "Bill details Enter information for your bill or credit General information Save…" at bounding box center [348, 214] width 696 height 328
type input "05/05/2025"
click at [460, 297] on icon "button" at bounding box center [464, 292] width 12 height 12
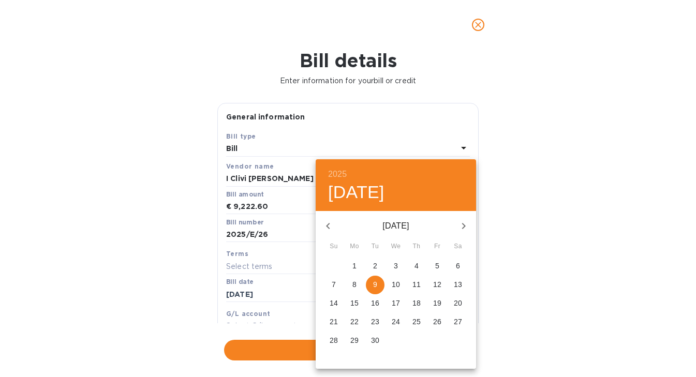
click at [377, 283] on span "9" at bounding box center [375, 284] width 19 height 10
type input "09/09/2025"
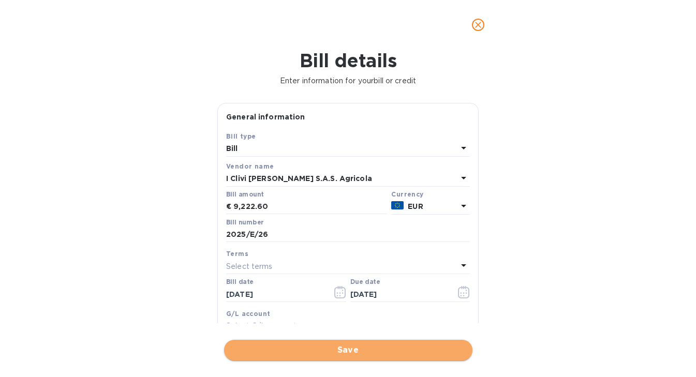
click at [359, 352] on span "Save" at bounding box center [348, 350] width 232 height 12
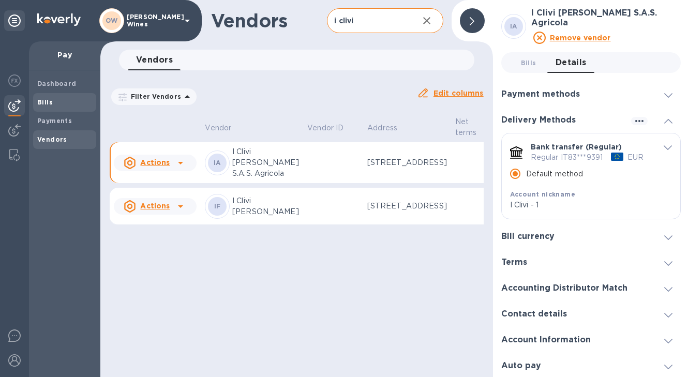
click at [56, 103] on span "Bills" at bounding box center [64, 102] width 55 height 10
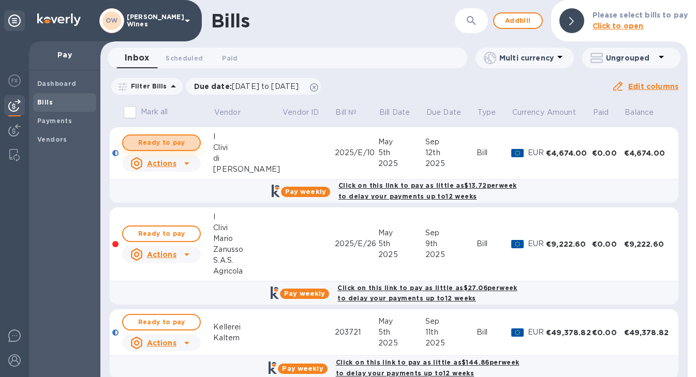
click at [167, 143] on span "Ready to pay" at bounding box center [161, 143] width 60 height 12
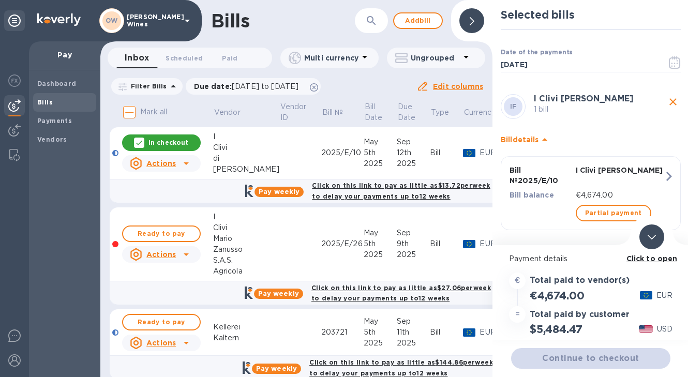
click at [658, 259] on b "Click to open" at bounding box center [652, 259] width 51 height 8
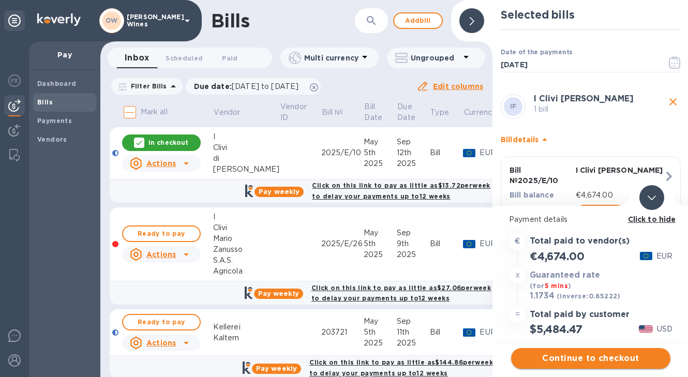
click at [593, 355] on span "Continue to checkout" at bounding box center [590, 358] width 143 height 12
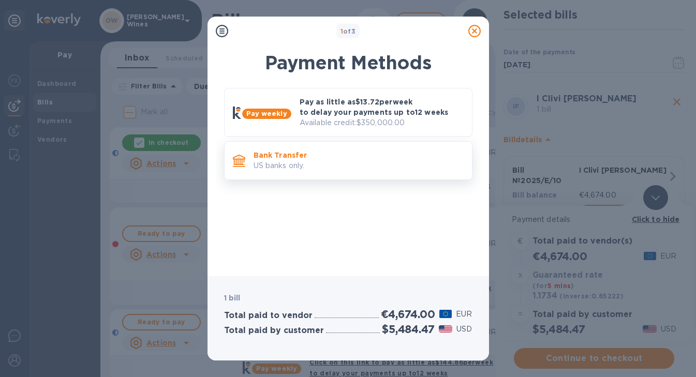
click at [293, 161] on p "US banks only." at bounding box center [359, 165] width 210 height 11
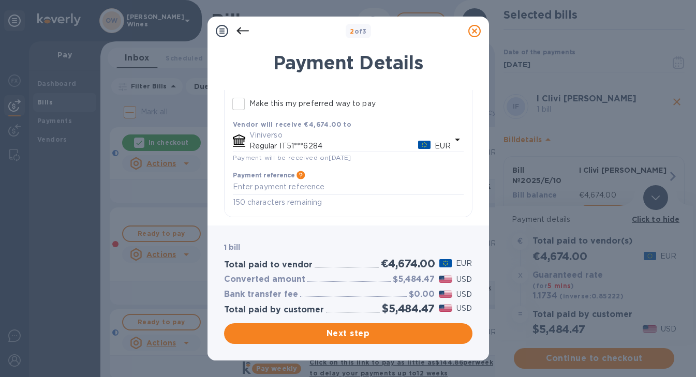
scroll to position [125, 0]
click at [392, 336] on span "Next step" at bounding box center [348, 334] width 232 height 12
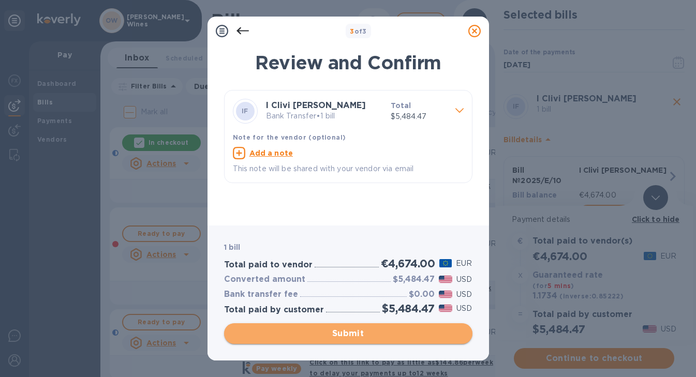
click at [384, 336] on span "Submit" at bounding box center [348, 334] width 232 height 12
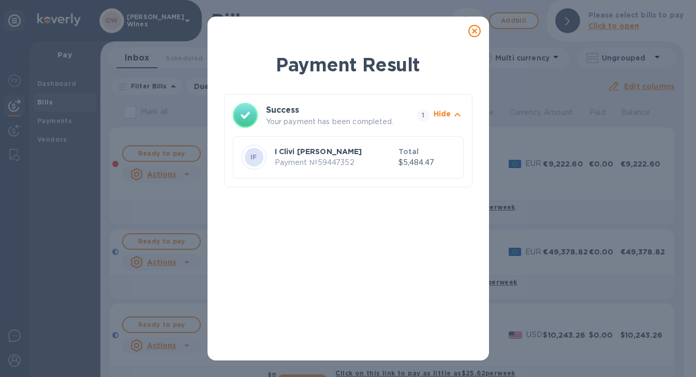
click at [473, 30] on icon at bounding box center [474, 31] width 12 height 12
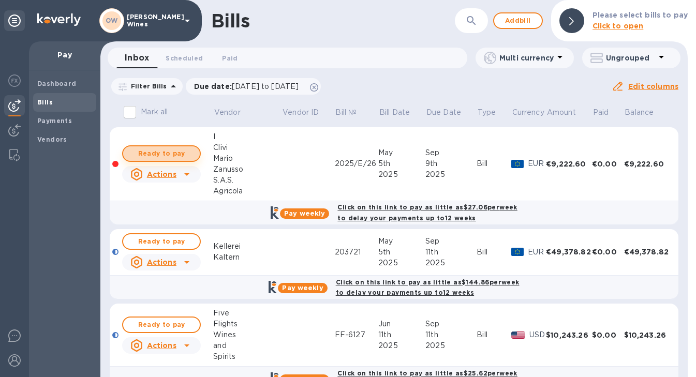
click at [162, 153] on span "Ready to pay" at bounding box center [161, 153] width 60 height 12
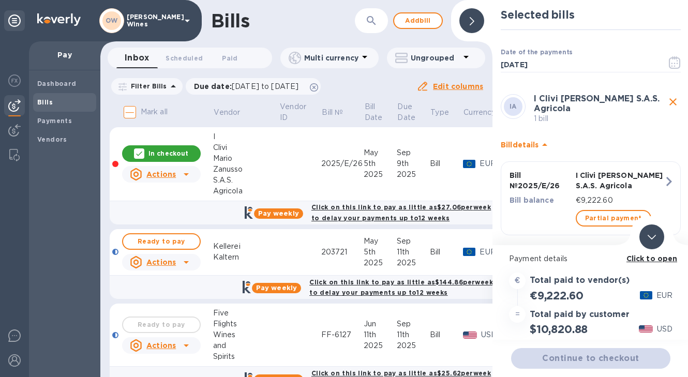
click at [644, 258] on b "Click to open" at bounding box center [652, 259] width 51 height 8
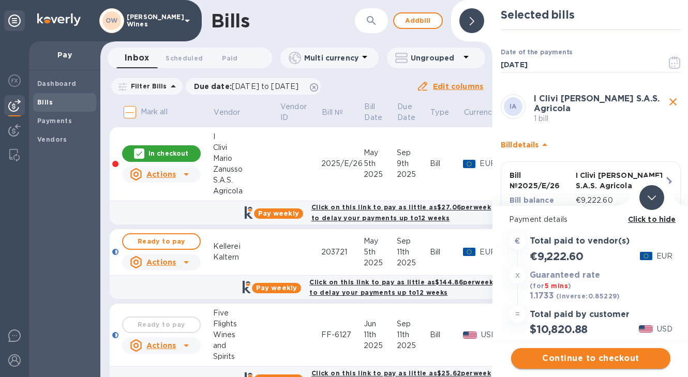
click at [596, 360] on span "Continue to checkout" at bounding box center [590, 358] width 143 height 12
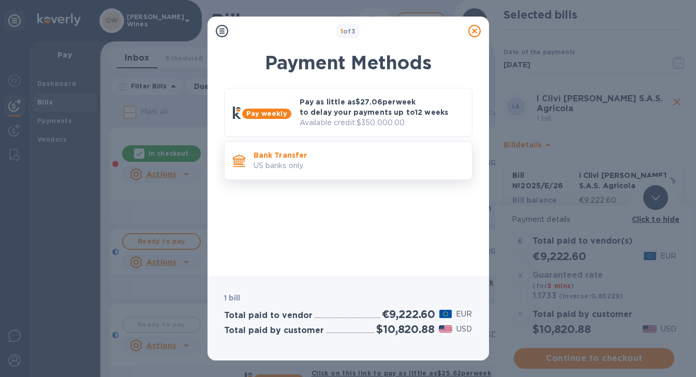
click at [349, 170] on p "US banks only." at bounding box center [359, 165] width 210 height 11
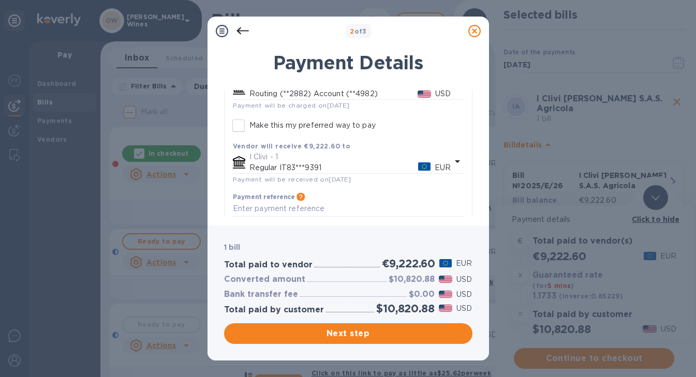
scroll to position [103, 0]
click at [402, 333] on span "Next step" at bounding box center [348, 334] width 232 height 12
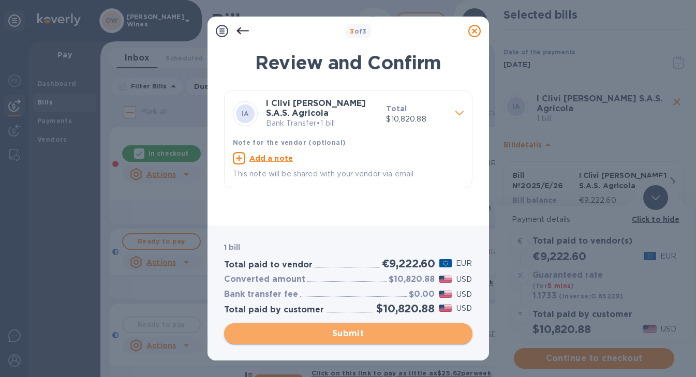
click at [381, 333] on span "Submit" at bounding box center [348, 334] width 232 height 12
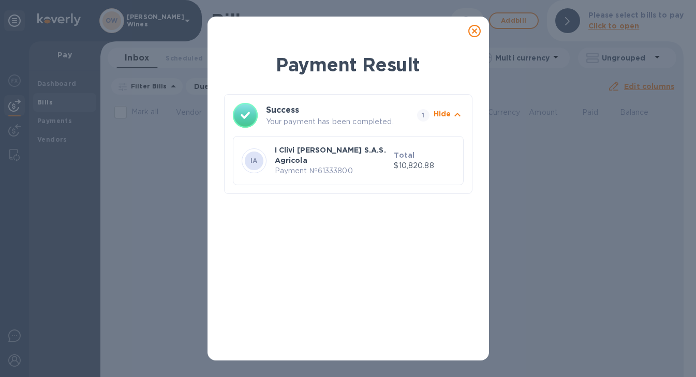
click at [477, 28] on icon at bounding box center [474, 31] width 12 height 12
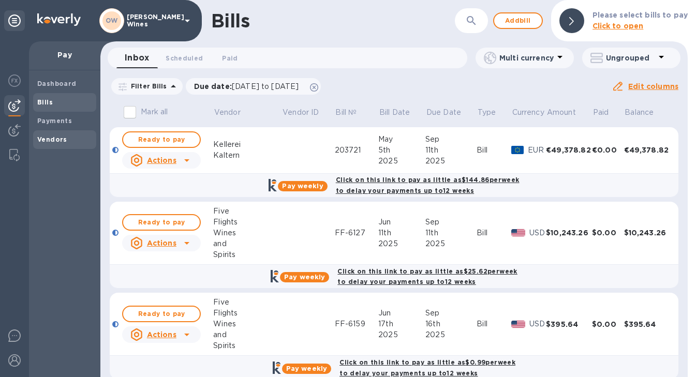
click at [46, 142] on b "Vendors" at bounding box center [52, 140] width 30 height 8
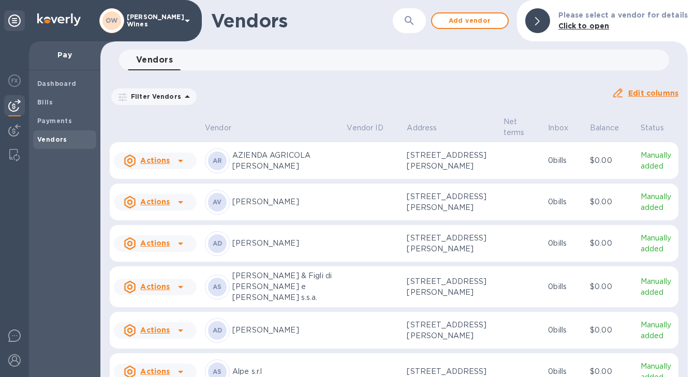
click at [414, 20] on icon "button" at bounding box center [409, 20] width 12 height 12
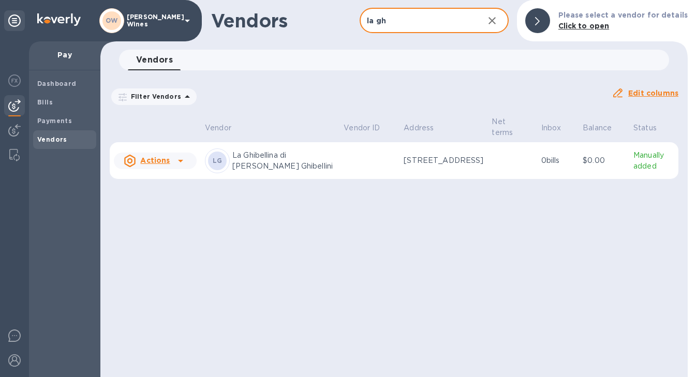
type input "la gh"
click at [178, 161] on icon at bounding box center [180, 161] width 12 height 12
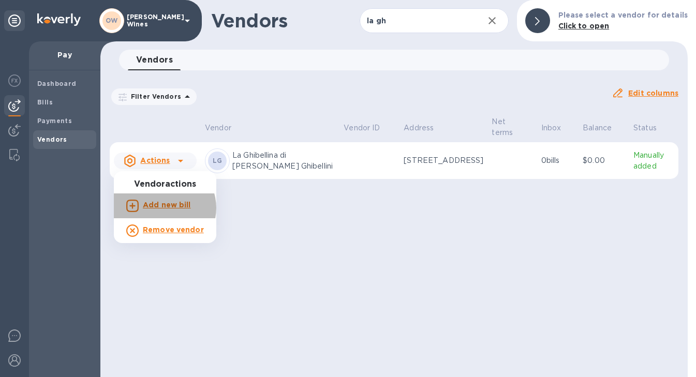
click at [163, 208] on b "Add new bill" at bounding box center [167, 205] width 48 height 8
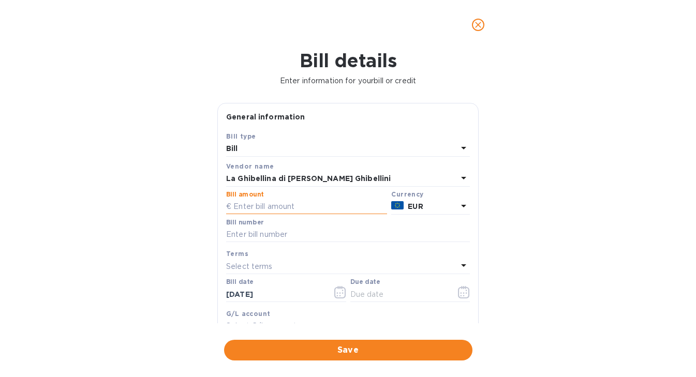
click at [279, 206] on input "text" at bounding box center [306, 207] width 161 height 16
type input "3,744"
click at [263, 231] on input "text" at bounding box center [348, 235] width 244 height 16
type input "13/2025"
drag, startPoint x: 284, startPoint y: 294, endPoint x: 183, endPoint y: 294, distance: 101.4
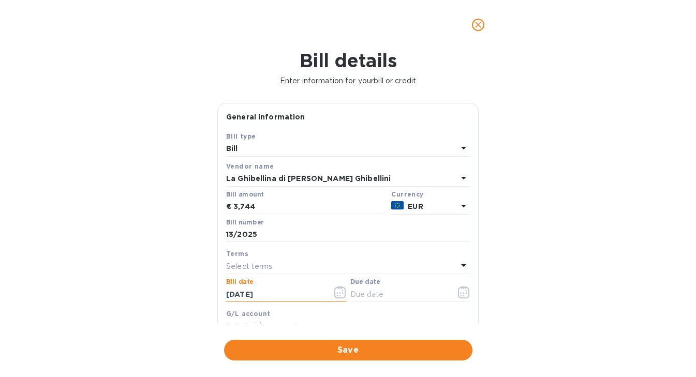
click at [183, 294] on div "Bill details Enter information for your bill or credit General information Save…" at bounding box center [348, 214] width 696 height 328
type input "05/07/2025"
click at [459, 290] on icon "button" at bounding box center [464, 292] width 12 height 12
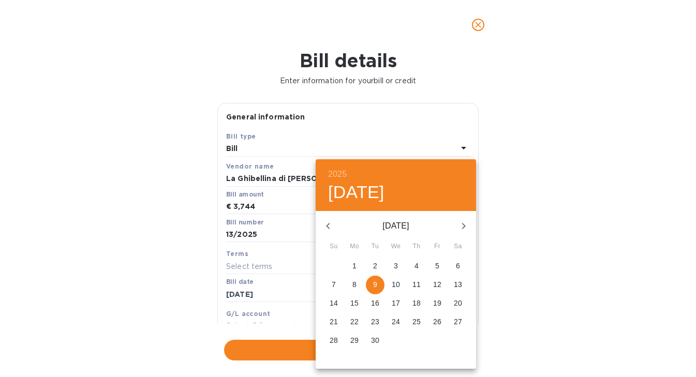
click at [377, 283] on span "9" at bounding box center [375, 284] width 19 height 10
type input "09/09/2025"
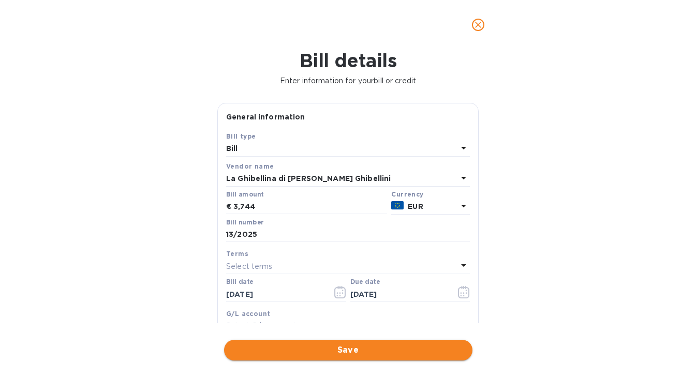
click at [381, 353] on span "Save" at bounding box center [348, 350] width 232 height 12
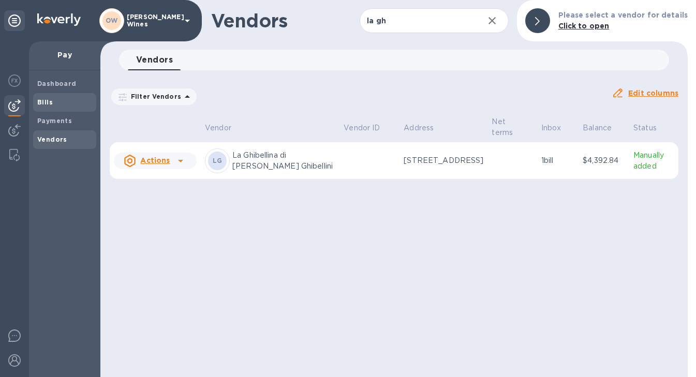
click at [52, 100] on span "Bills" at bounding box center [64, 102] width 55 height 10
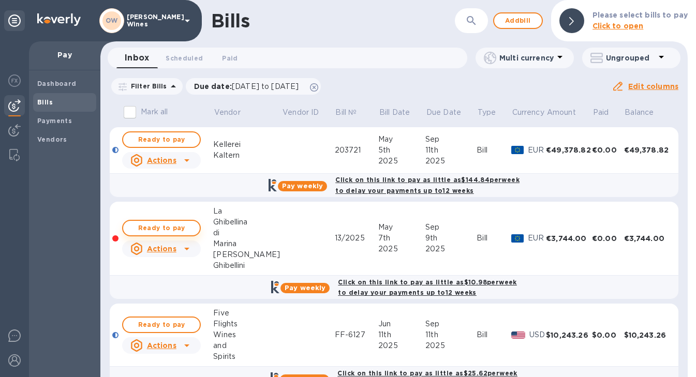
click at [169, 227] on span "Ready to pay" at bounding box center [161, 228] width 60 height 12
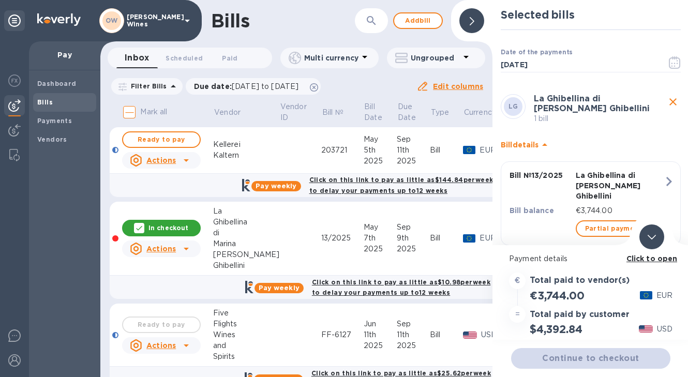
click at [658, 262] on b "Click to open" at bounding box center [652, 259] width 51 height 8
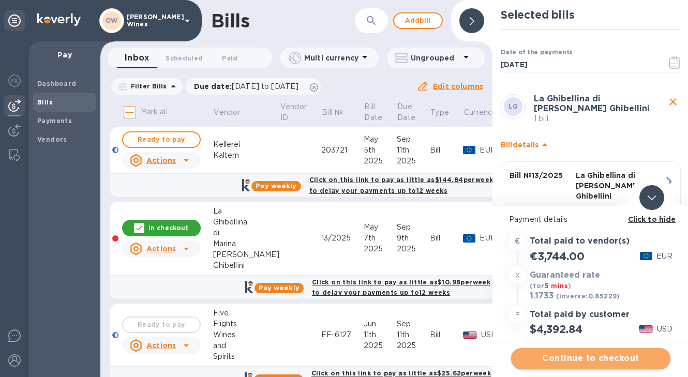
click at [608, 358] on span "Continue to checkout" at bounding box center [590, 358] width 143 height 12
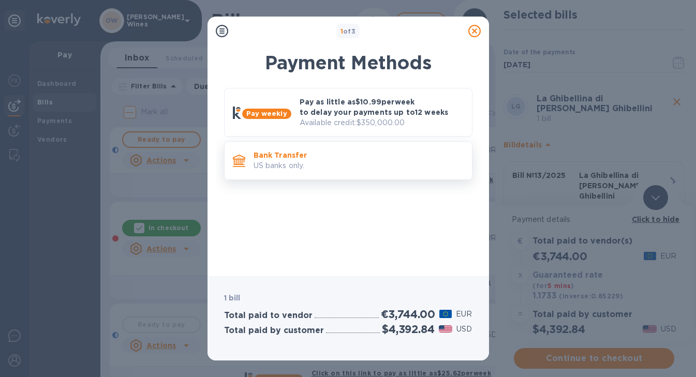
click at [358, 167] on p "US banks only." at bounding box center [359, 165] width 210 height 11
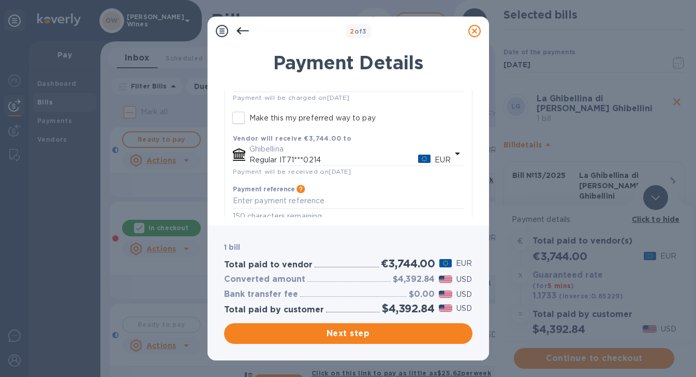
scroll to position [117, 0]
click at [381, 332] on span "Next step" at bounding box center [348, 334] width 232 height 12
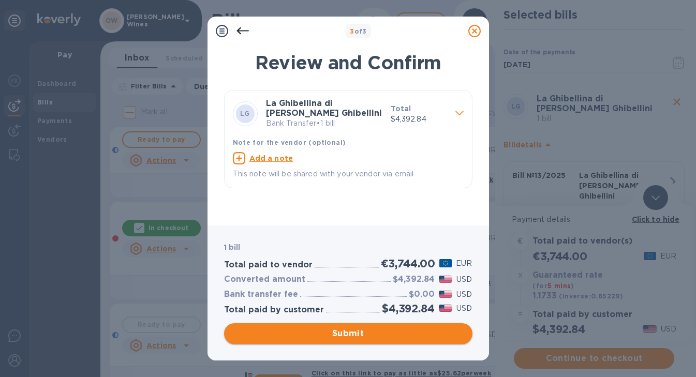
click at [352, 333] on span "Submit" at bounding box center [348, 334] width 232 height 12
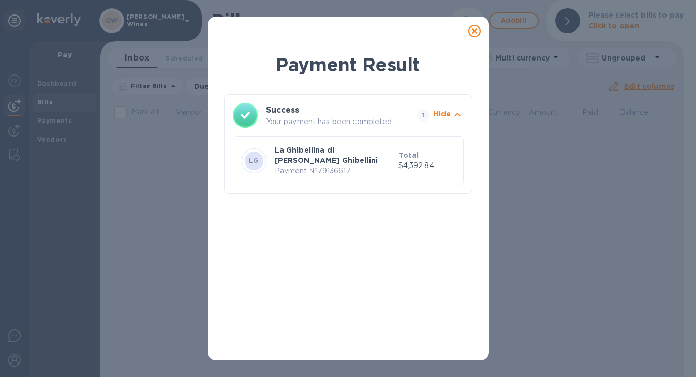
click at [474, 32] on icon at bounding box center [474, 31] width 12 height 12
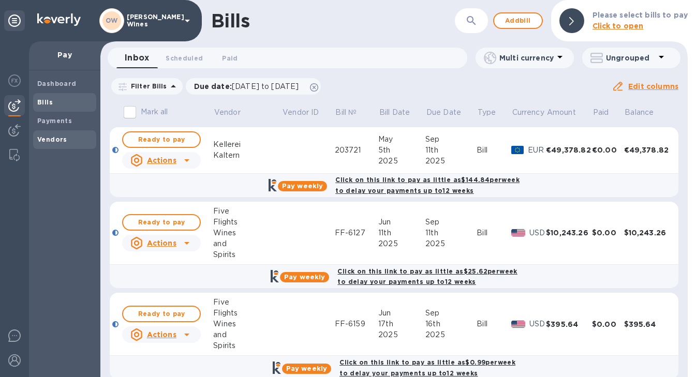
click at [55, 137] on b "Vendors" at bounding box center [52, 140] width 30 height 8
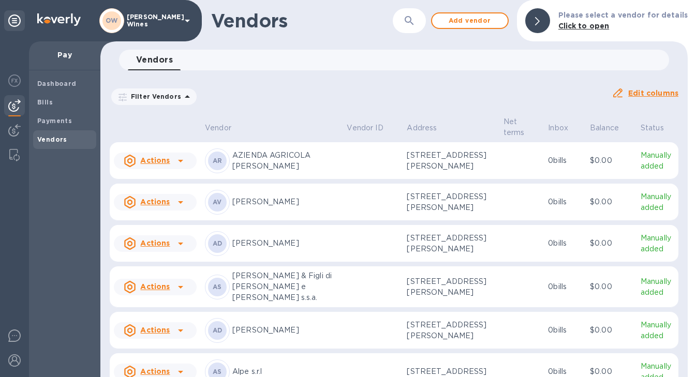
click at [415, 25] on icon "button" at bounding box center [409, 20] width 12 height 12
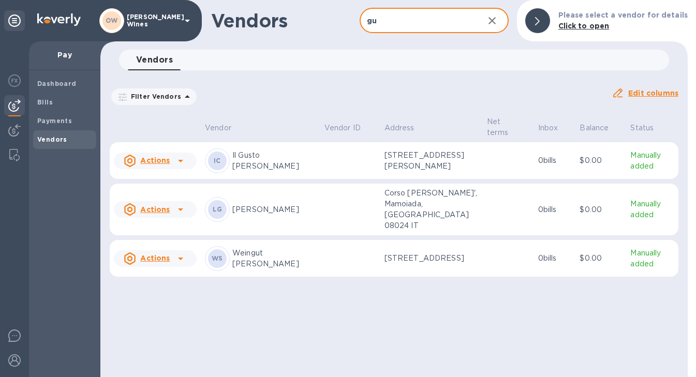
type input "gurrieri"
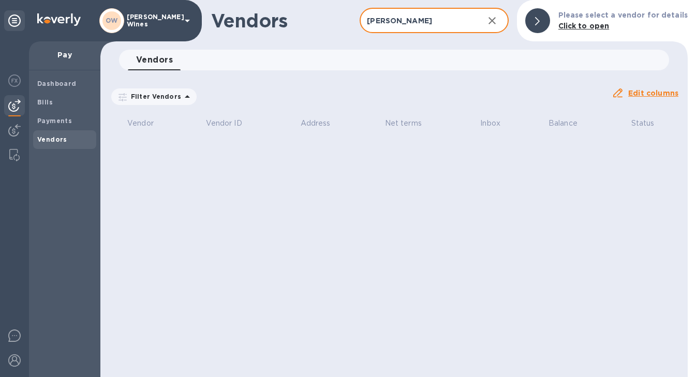
click at [498, 24] on icon "button" at bounding box center [492, 20] width 12 height 12
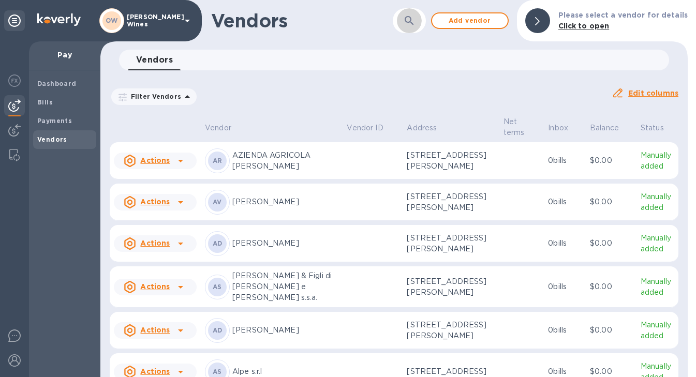
click at [415, 20] on icon "button" at bounding box center [409, 20] width 12 height 12
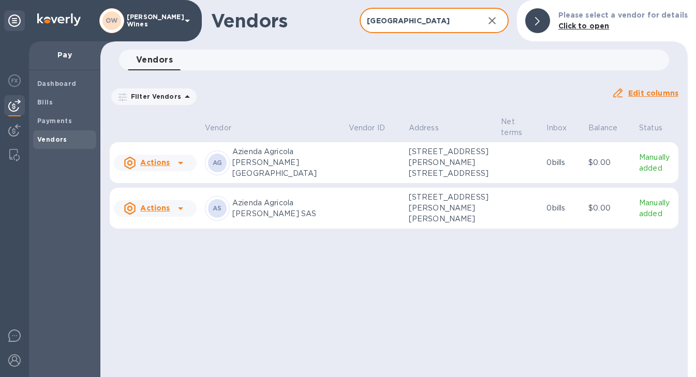
type input "graz"
click at [181, 169] on icon at bounding box center [180, 163] width 12 height 12
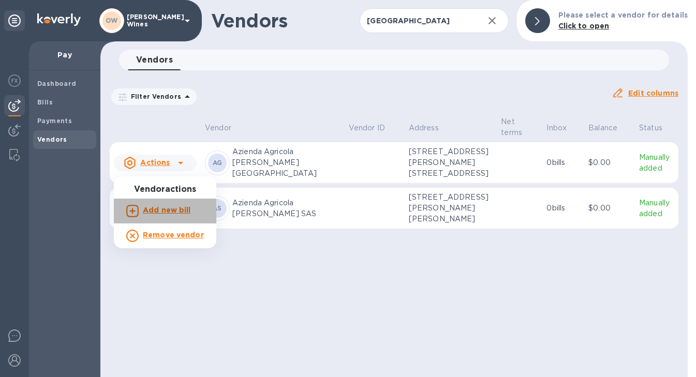
click at [181, 209] on b "Add new bill" at bounding box center [167, 210] width 48 height 8
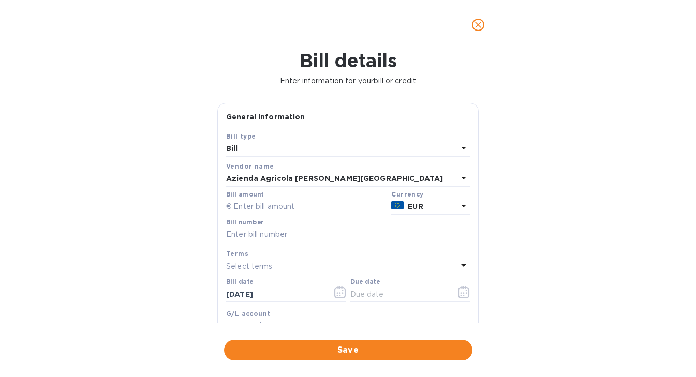
click at [313, 207] on input "text" at bounding box center [306, 207] width 161 height 16
type input "8,699.34"
click at [277, 234] on input "text" at bounding box center [348, 235] width 244 height 16
type input "14A"
drag, startPoint x: 295, startPoint y: 290, endPoint x: 221, endPoint y: 293, distance: 74.1
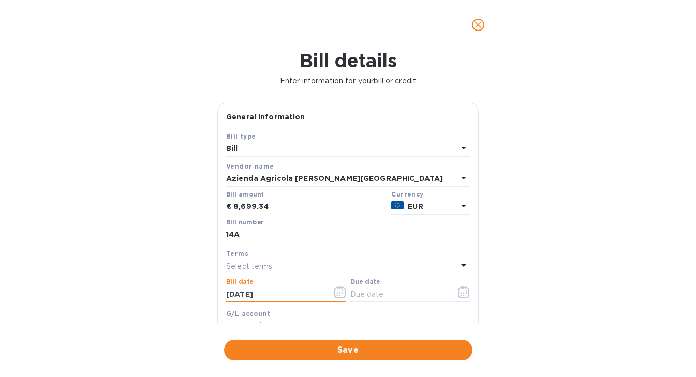
click at [220, 295] on div "Save Bill type Bill Vendor name Azienda Agricola Battaglia Graziella Bill amoun…" at bounding box center [348, 251] width 260 height 241
drag, startPoint x: 277, startPoint y: 298, endPoint x: 195, endPoint y: 298, distance: 82.8
click at [195, 298] on div "Bill details Enter information for your bill or credit General information Save…" at bounding box center [348, 214] width 696 height 328
type input "05/07/2025"
click at [461, 294] on icon "button" at bounding box center [464, 292] width 12 height 12
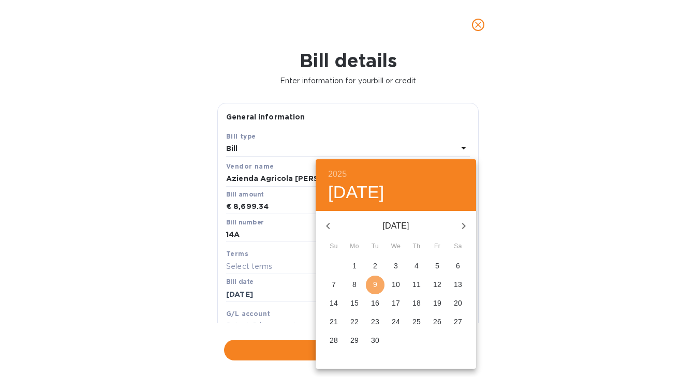
click at [376, 283] on p "9" at bounding box center [375, 284] width 4 height 10
type input "09/09/2025"
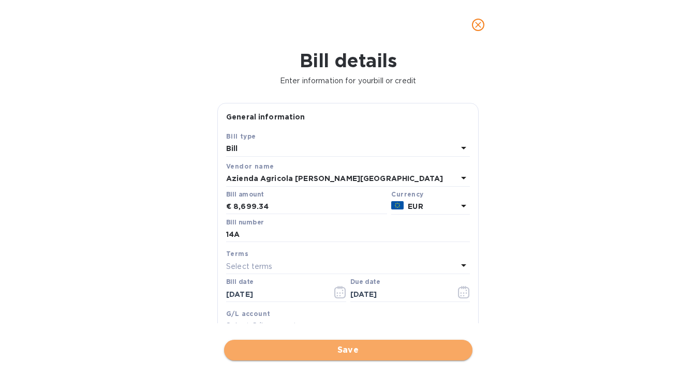
click at [369, 349] on span "Save" at bounding box center [348, 350] width 232 height 12
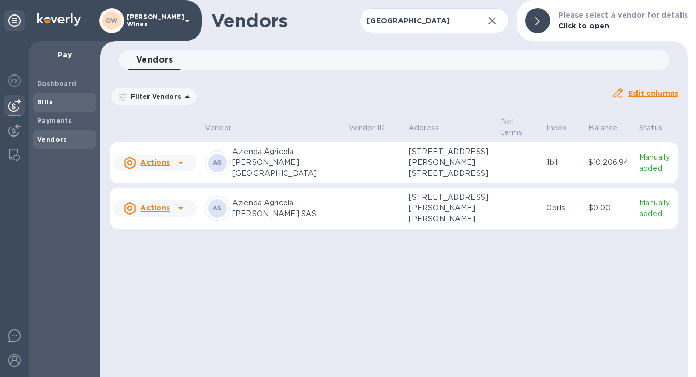
click at [40, 102] on b "Bills" at bounding box center [45, 102] width 16 height 8
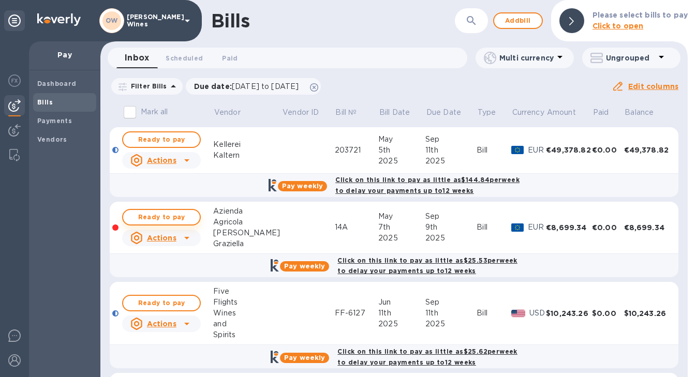
click at [174, 217] on span "Ready to pay" at bounding box center [161, 217] width 60 height 12
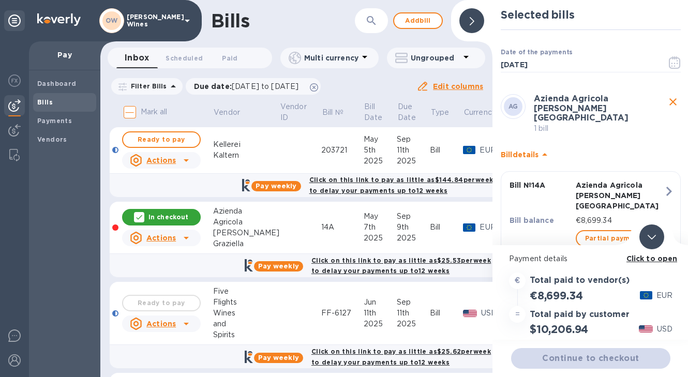
click at [646, 260] on b "Click to open" at bounding box center [652, 259] width 51 height 8
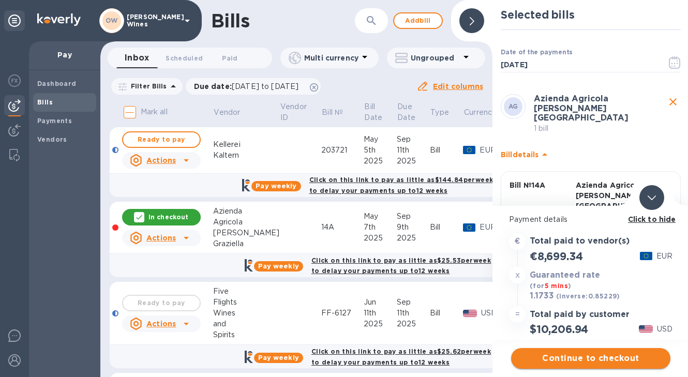
click at [629, 352] on span "Continue to checkout" at bounding box center [590, 358] width 143 height 12
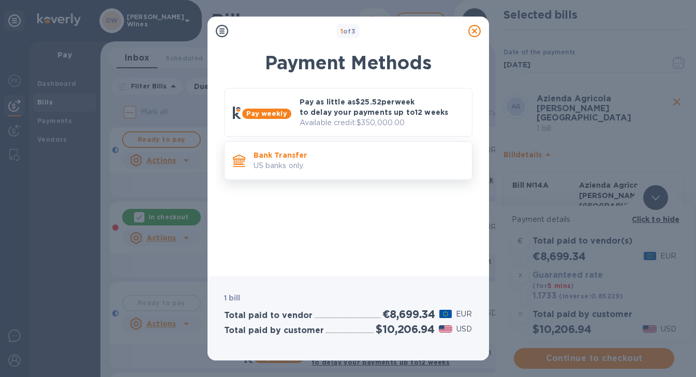
click at [344, 166] on p "US banks only." at bounding box center [359, 165] width 210 height 11
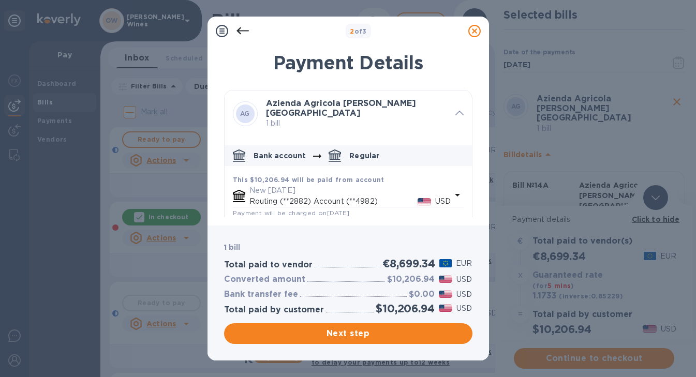
scroll to position [125, 0]
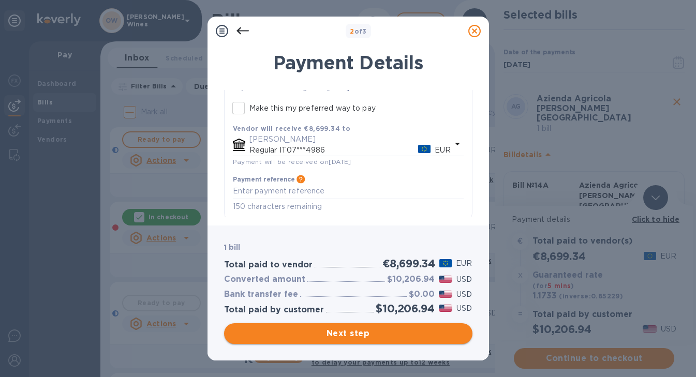
click at [358, 326] on button "Next step" at bounding box center [348, 333] width 248 height 21
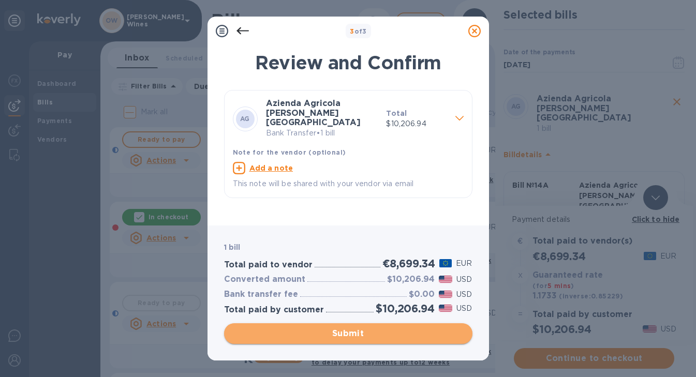
click at [358, 333] on span "Submit" at bounding box center [348, 334] width 232 height 12
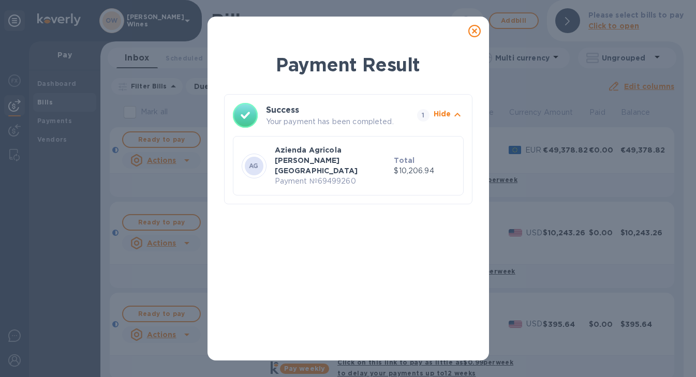
click at [474, 33] on icon at bounding box center [474, 31] width 12 height 12
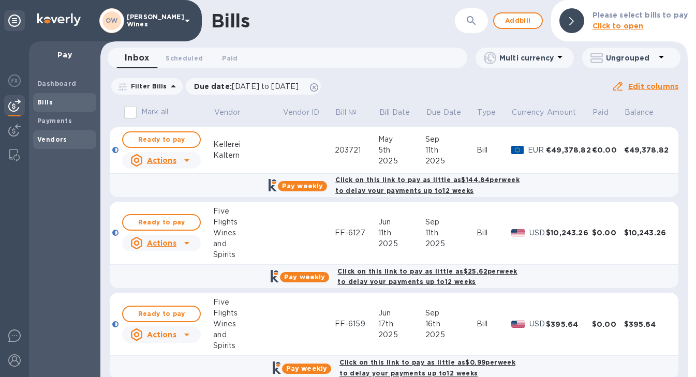
click at [71, 140] on span "Vendors" at bounding box center [64, 140] width 55 height 10
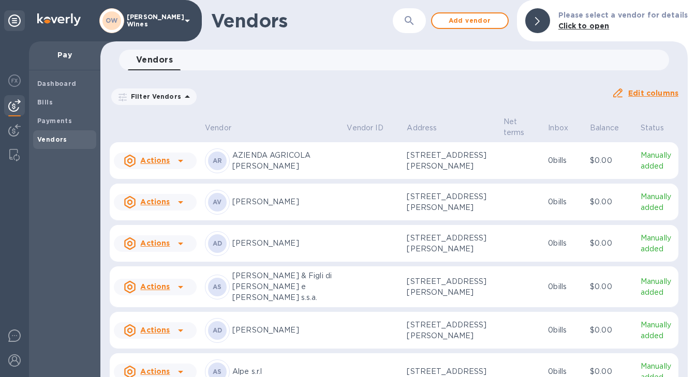
click at [415, 19] on icon "button" at bounding box center [409, 20] width 12 height 12
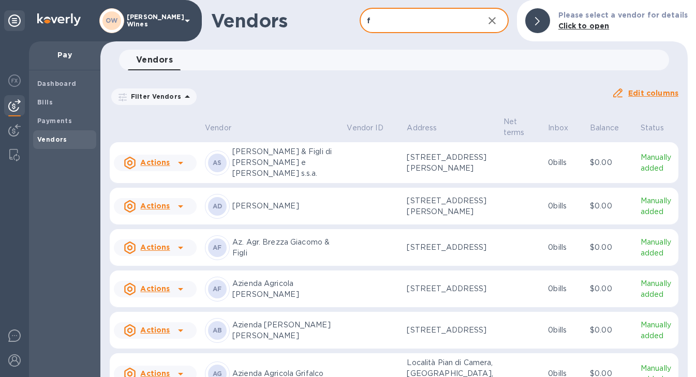
type input "frentana"
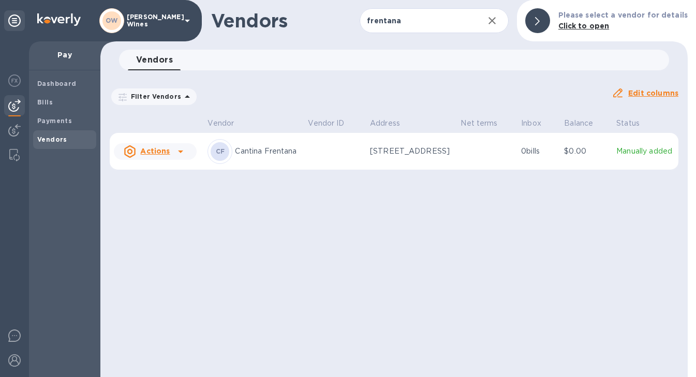
click at [181, 158] on icon at bounding box center [180, 151] width 12 height 12
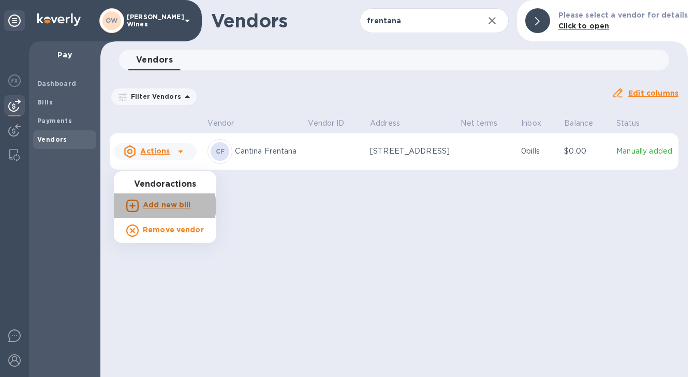
click at [164, 206] on b "Add new bill" at bounding box center [167, 205] width 48 height 8
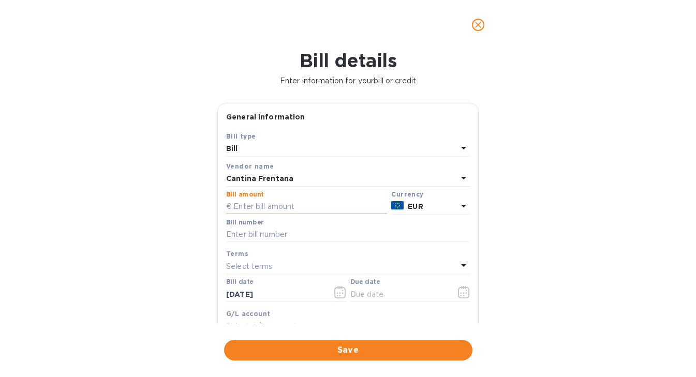
click at [269, 207] on input "text" at bounding box center [306, 207] width 161 height 16
type input "1,798.80"
click at [263, 236] on input "text" at bounding box center [348, 235] width 244 height 16
type input "47/ES"
drag, startPoint x: 294, startPoint y: 295, endPoint x: 159, endPoint y: 291, distance: 135.6
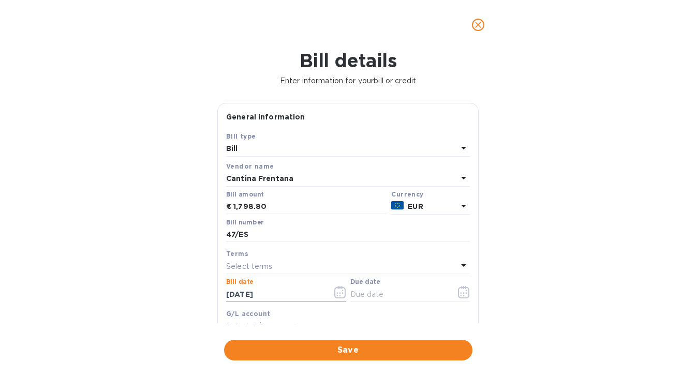
click at [159, 291] on div "Bill details Enter information for your bill or credit General information Save…" at bounding box center [348, 214] width 696 height 328
type input "5_/__/____"
type input "05/22/2025"
click at [464, 292] on icon "button" at bounding box center [463, 292] width 11 height 12
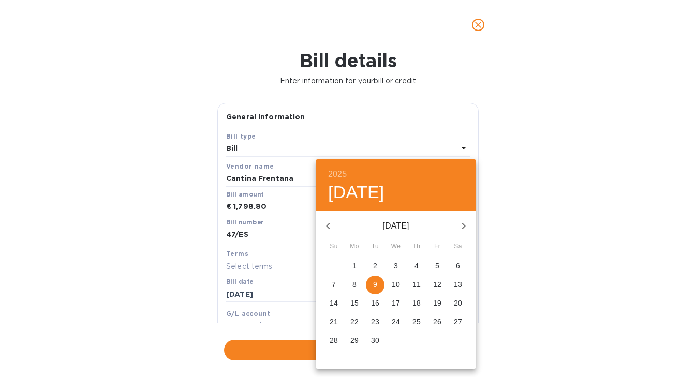
click at [376, 284] on p "9" at bounding box center [375, 284] width 4 height 10
type input "09/09/2025"
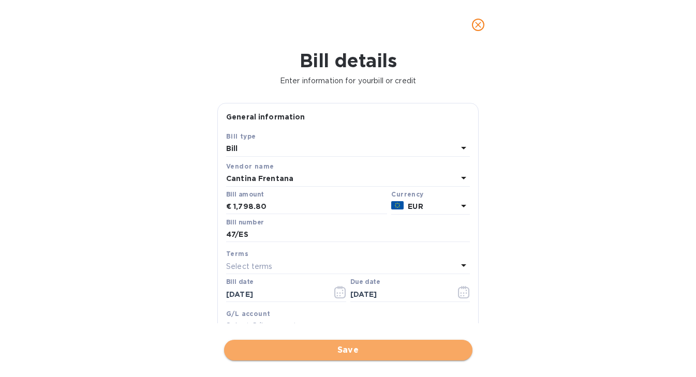
click at [363, 355] on span "Save" at bounding box center [348, 350] width 232 height 12
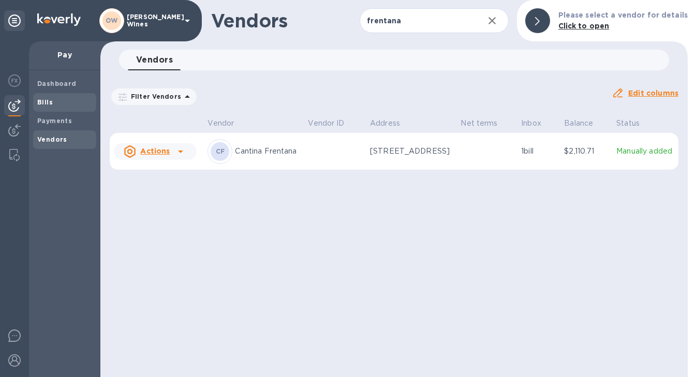
click at [50, 106] on span "Bills" at bounding box center [45, 102] width 16 height 10
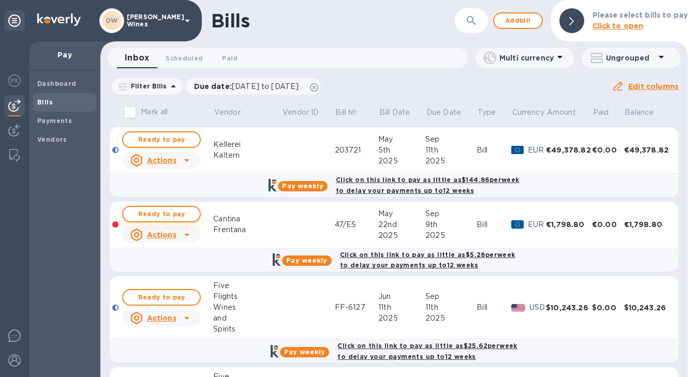
click at [167, 209] on span "Ready to pay" at bounding box center [161, 214] width 60 height 12
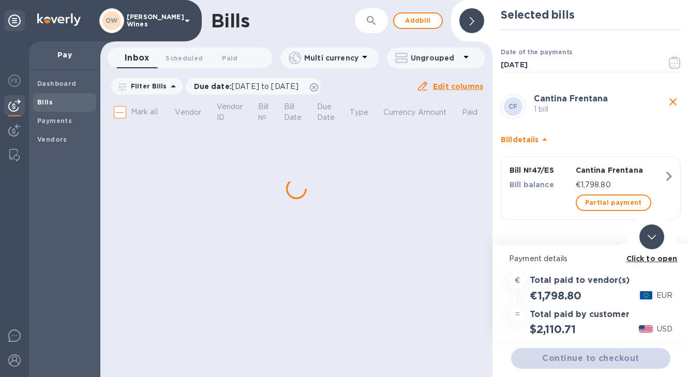
click at [643, 257] on b "Click to open" at bounding box center [652, 259] width 51 height 8
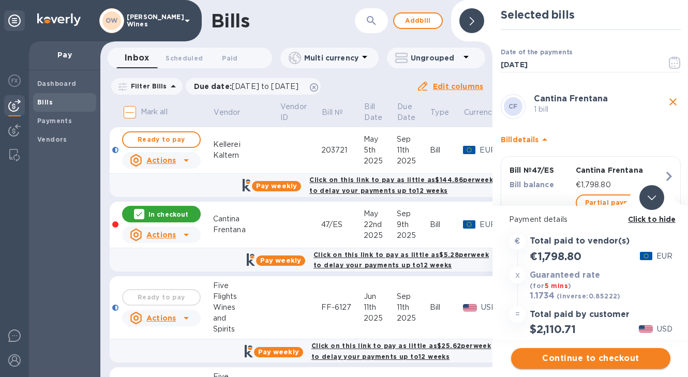
click at [581, 361] on span "Continue to checkout" at bounding box center [590, 358] width 143 height 12
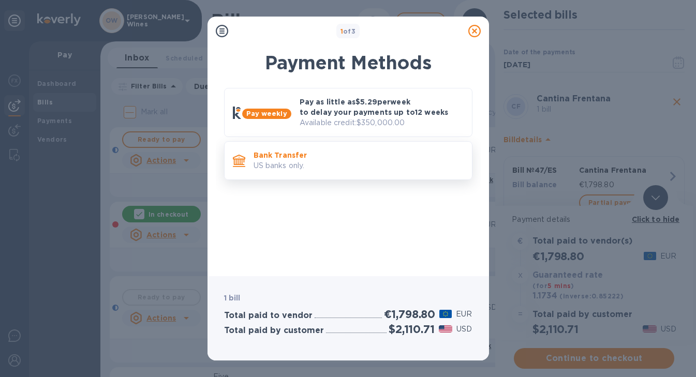
click at [299, 163] on p "US banks only." at bounding box center [359, 165] width 210 height 11
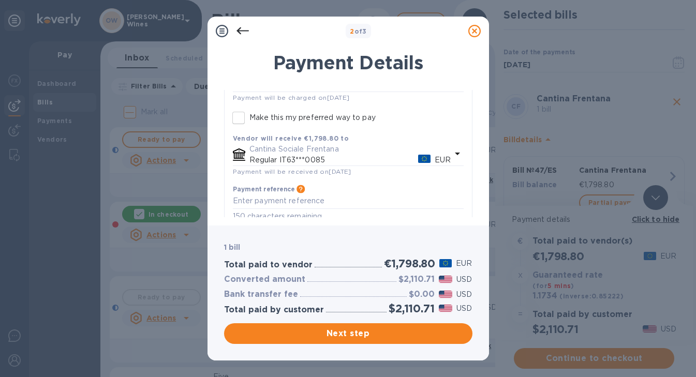
scroll to position [125, 0]
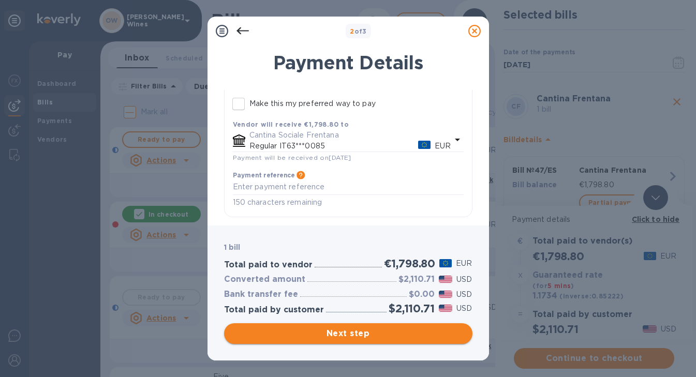
click at [390, 335] on span "Next step" at bounding box center [348, 334] width 232 height 12
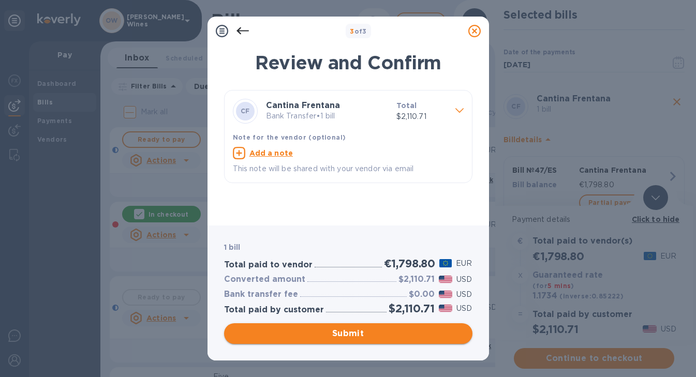
click at [390, 335] on span "Submit" at bounding box center [348, 334] width 232 height 12
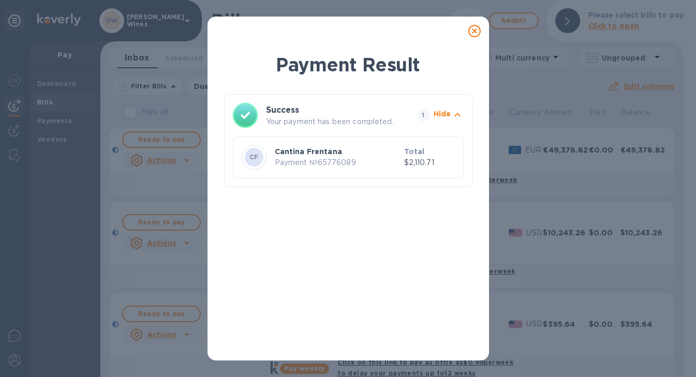
click at [475, 33] on icon at bounding box center [474, 31] width 12 height 12
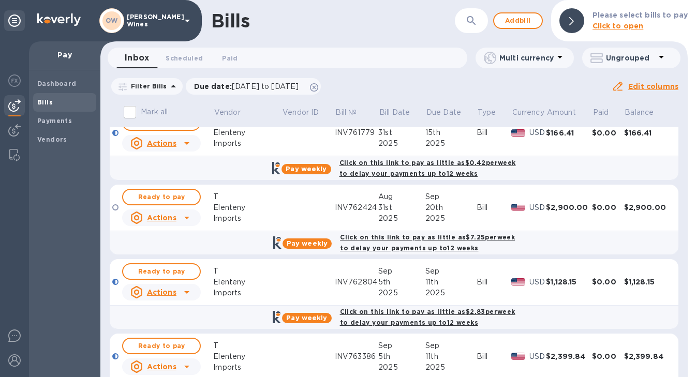
scroll to position [762, 0]
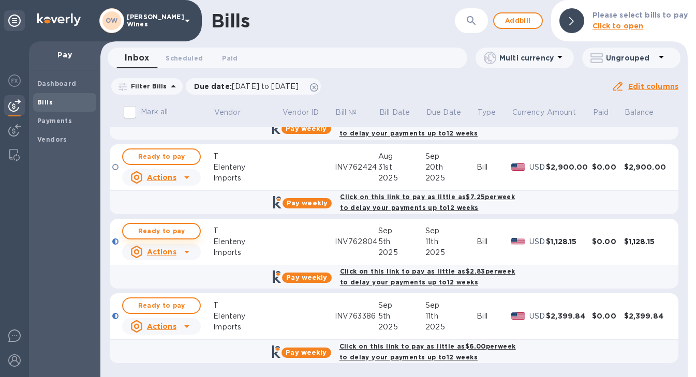
click at [155, 230] on span "Ready to pay" at bounding box center [161, 231] width 60 height 12
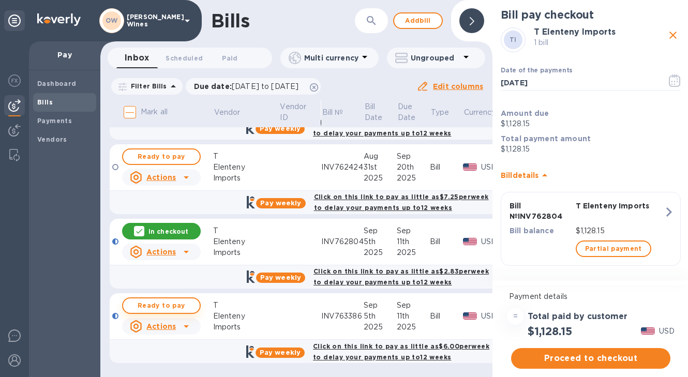
click at [164, 303] on span "Ready to pay" at bounding box center [161, 306] width 60 height 12
click at [669, 34] on icon "close" at bounding box center [673, 35] width 12 height 12
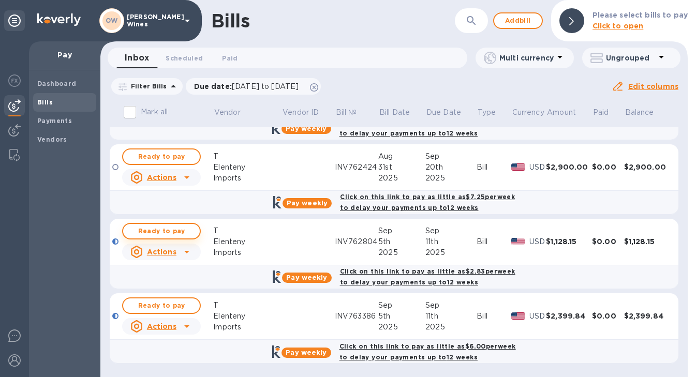
click at [169, 229] on span "Ready to pay" at bounding box center [161, 231] width 60 height 12
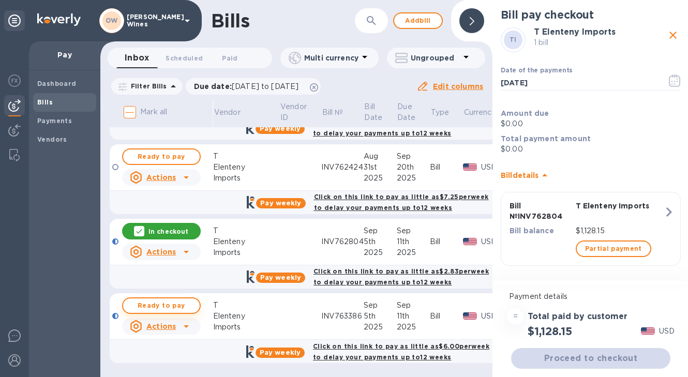
click at [171, 309] on span "Ready to pay" at bounding box center [161, 306] width 60 height 12
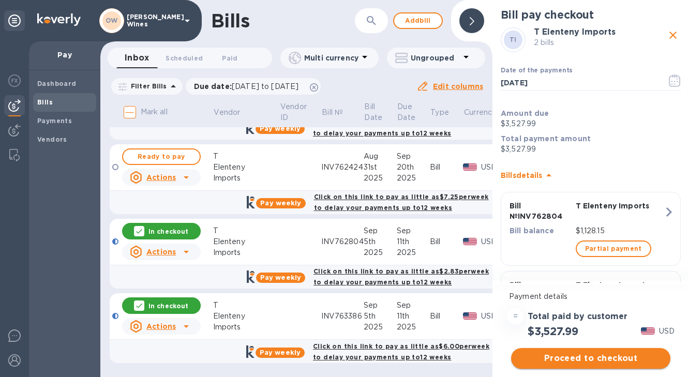
click at [605, 360] on span "Proceed to checkout" at bounding box center [590, 358] width 143 height 12
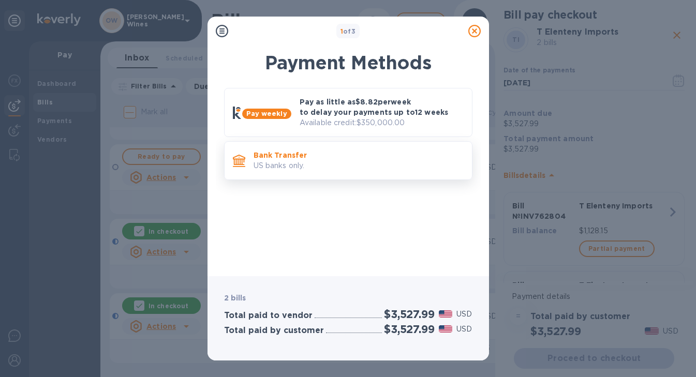
click at [331, 165] on p "US banks only." at bounding box center [359, 165] width 210 height 11
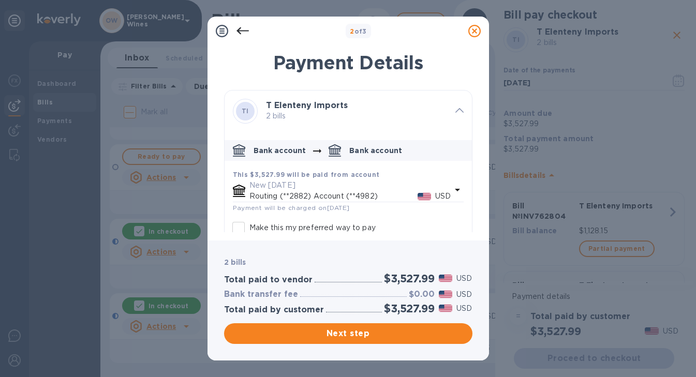
scroll to position [57, 0]
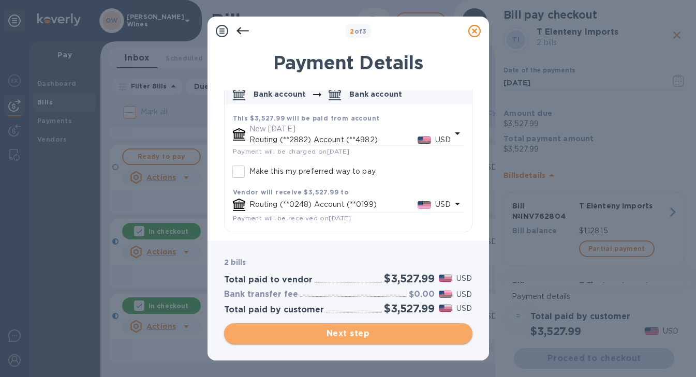
click at [391, 338] on span "Next step" at bounding box center [348, 334] width 232 height 12
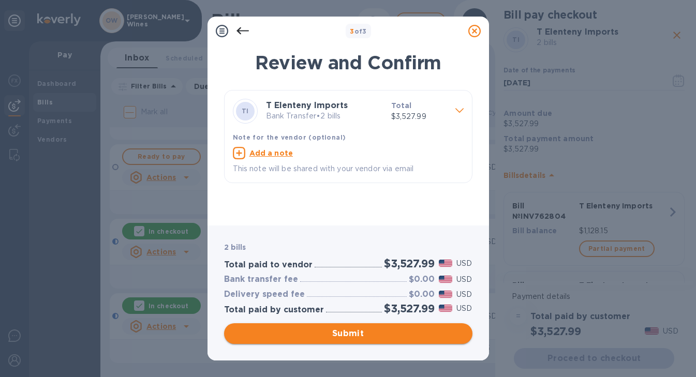
click at [391, 333] on span "Submit" at bounding box center [348, 334] width 232 height 12
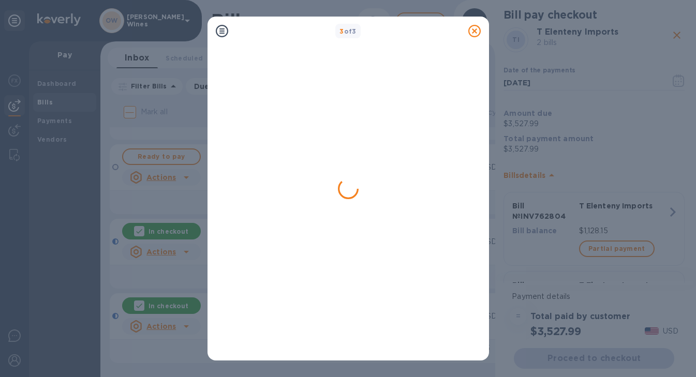
scroll to position [0, 0]
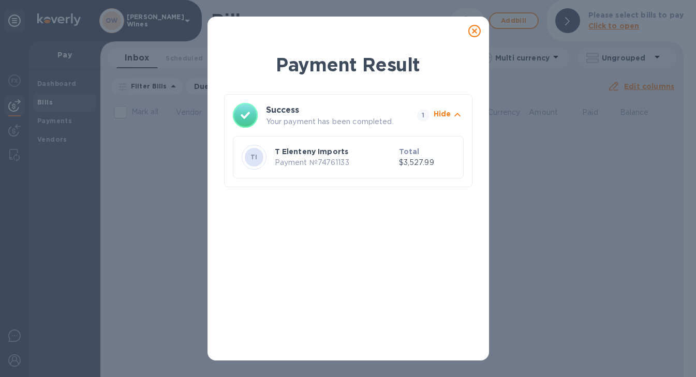
click at [477, 37] on icon at bounding box center [474, 31] width 12 height 12
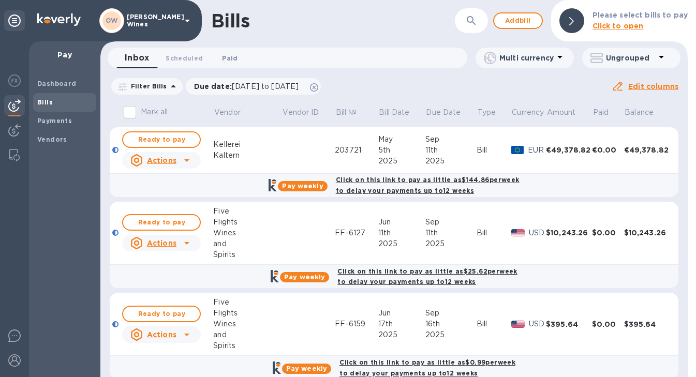
click at [230, 57] on span "Paid 0" at bounding box center [230, 58] width 16 height 11
